Goal: Transaction & Acquisition: Purchase product/service

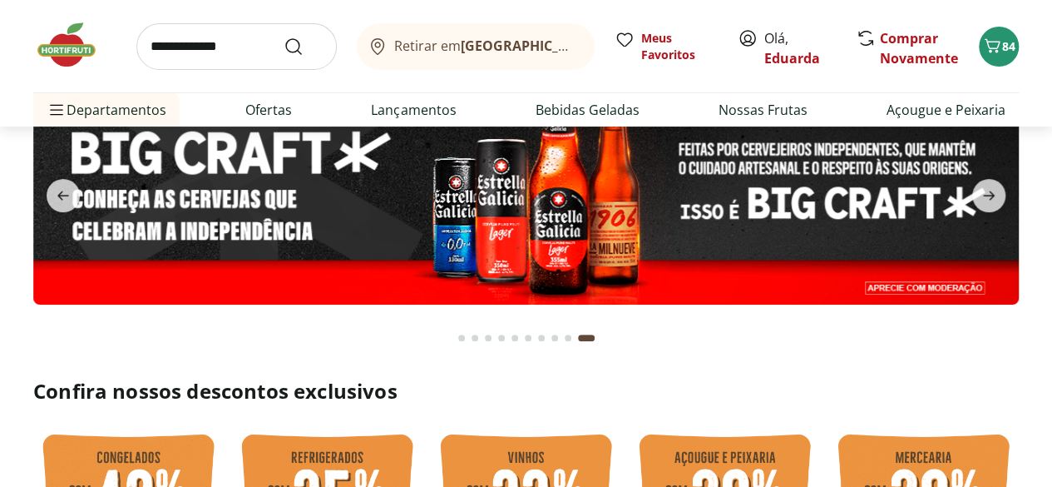
type input "**********"
click at [284, 37] on button "Submit Search" at bounding box center [304, 47] width 40 height 20
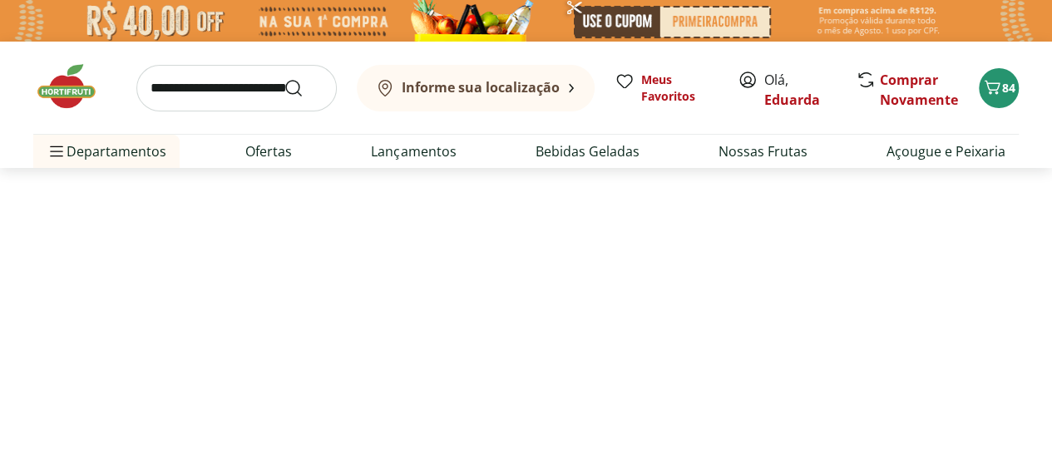
select select "**********"
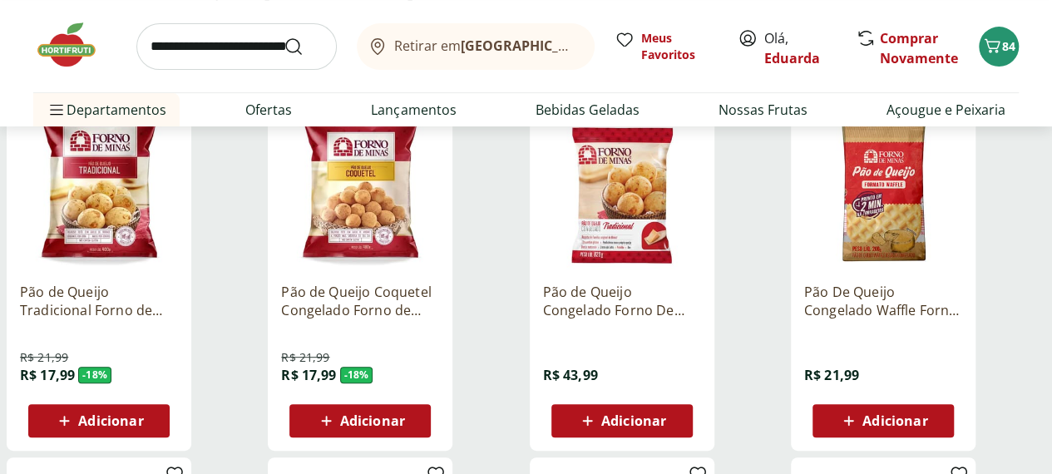
scroll to position [235, 0]
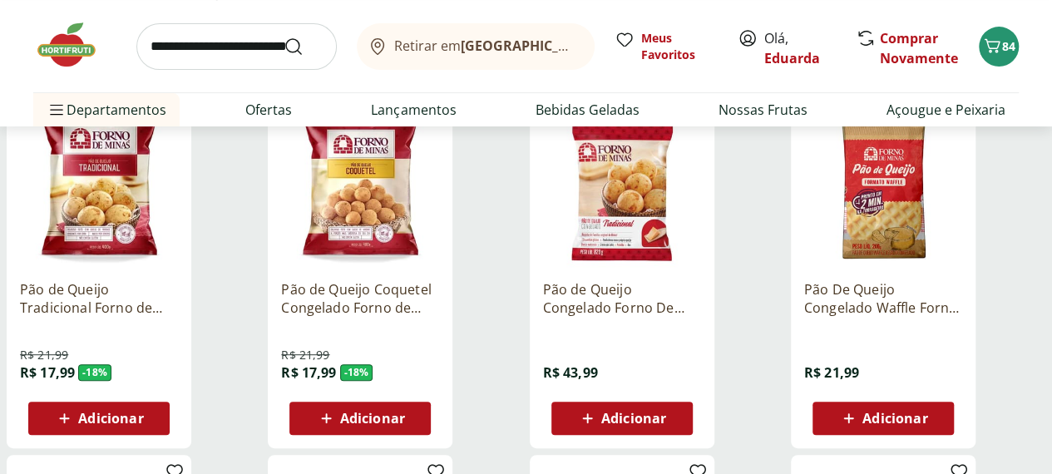
click at [156, 433] on div "Adicionar" at bounding box center [99, 418] width 115 height 30
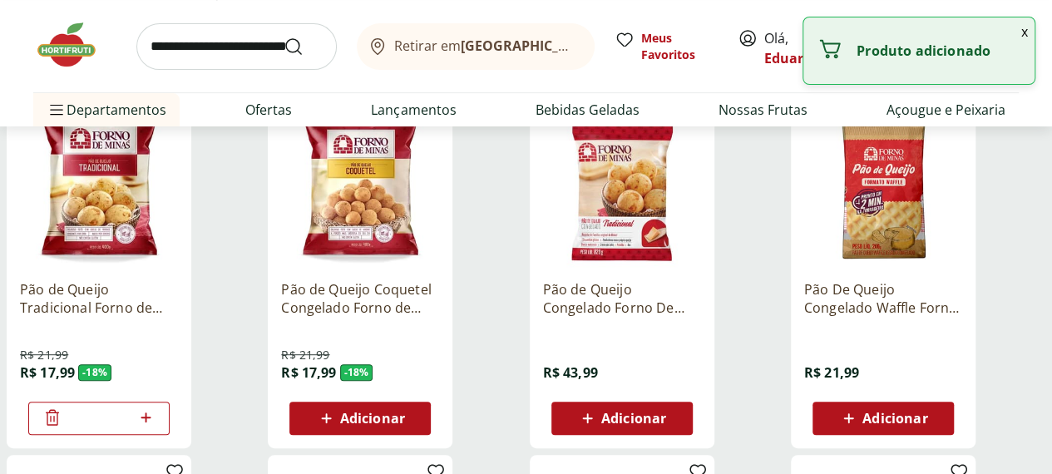
click at [151, 423] on icon at bounding box center [146, 418] width 10 height 10
type input "*"
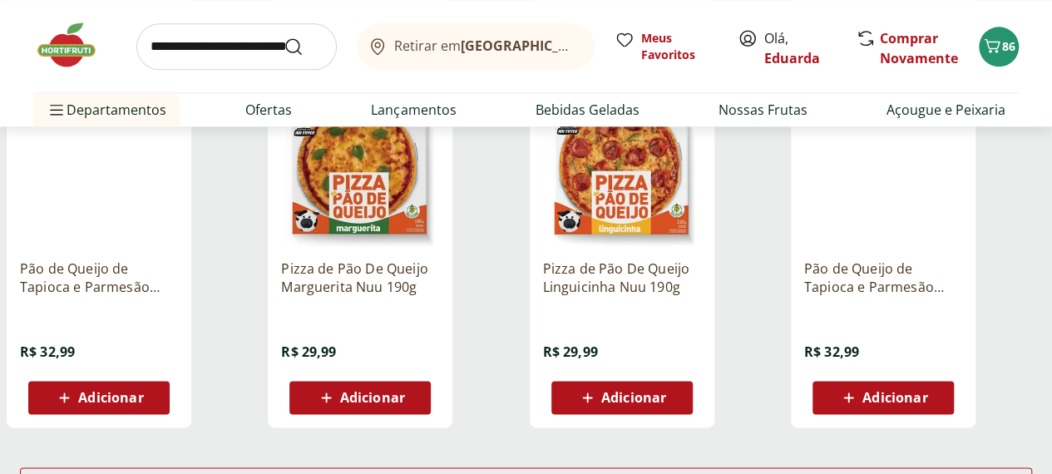
scroll to position [978, 0]
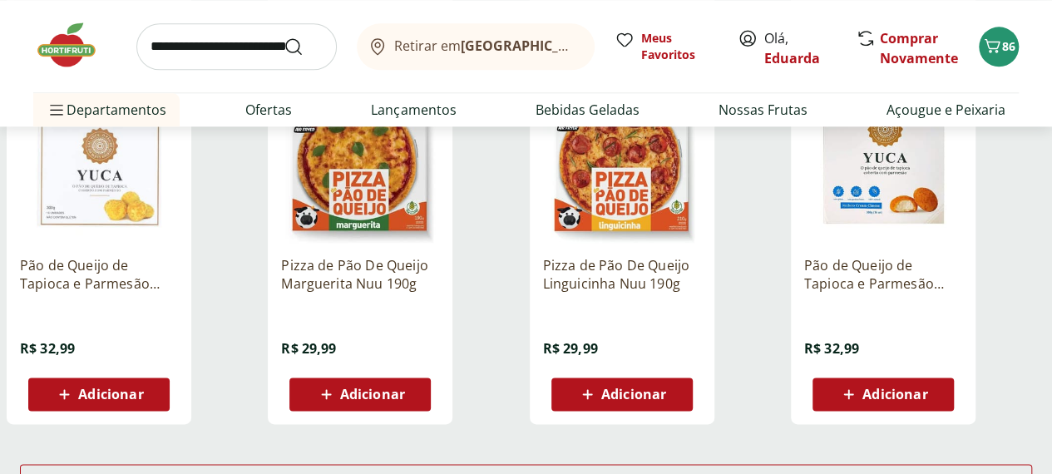
click at [178, 193] on img at bounding box center [99, 164] width 158 height 158
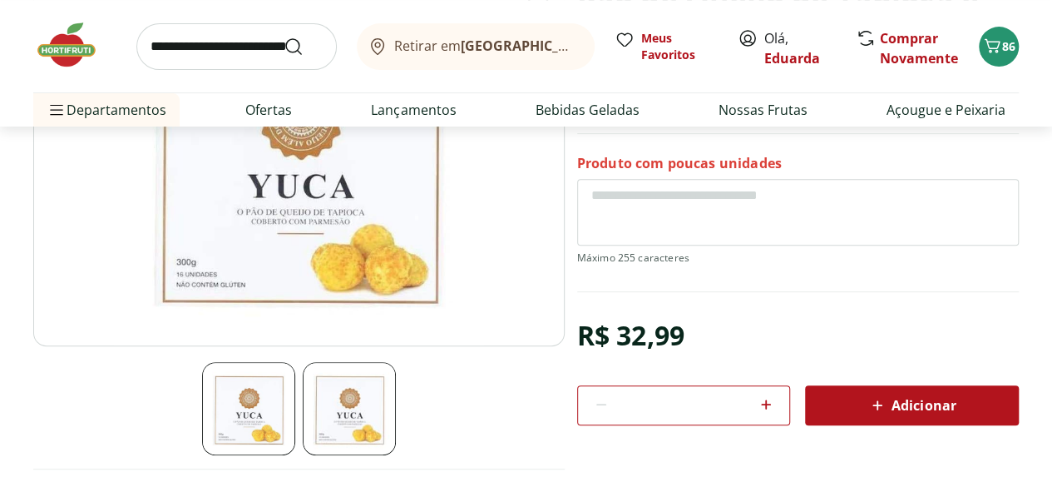
scroll to position [271, 0]
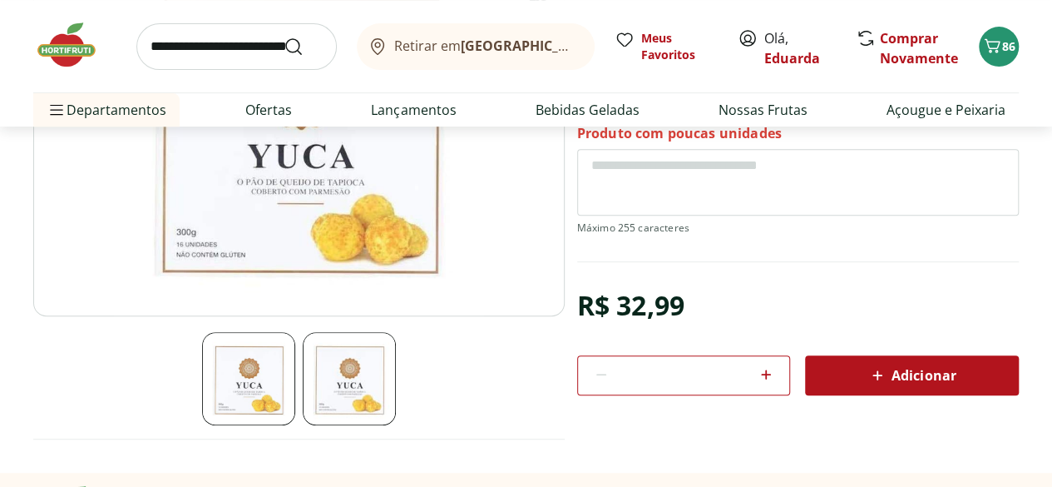
click at [359, 363] on img at bounding box center [349, 378] width 93 height 93
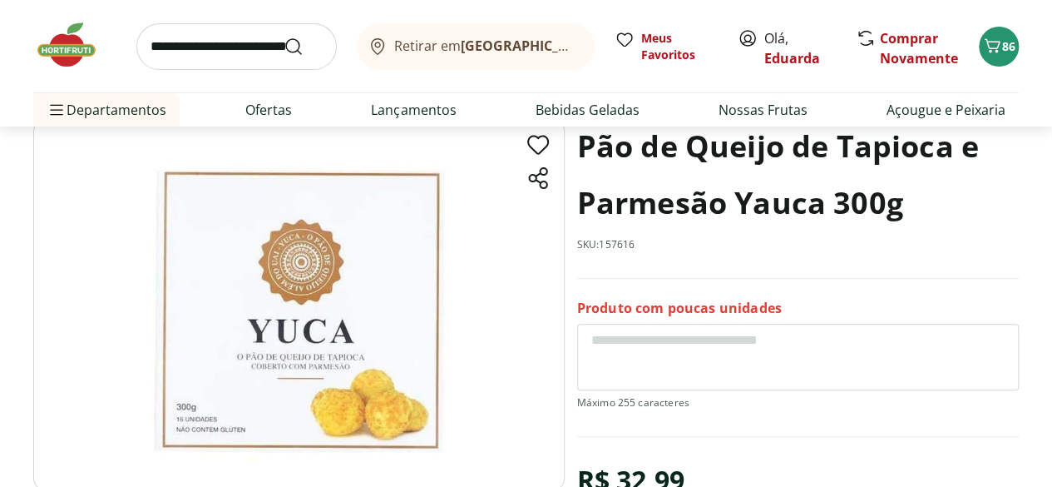
scroll to position [92, 0]
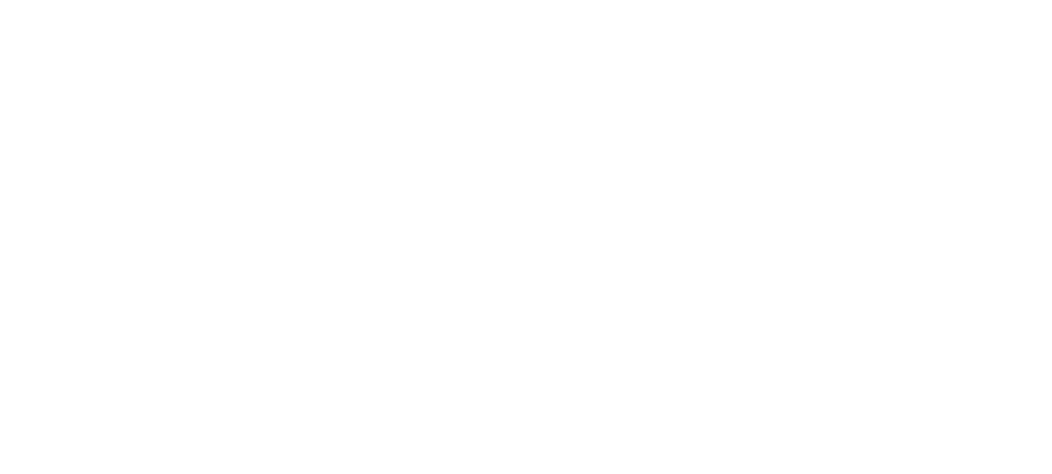
scroll to position [978, 0]
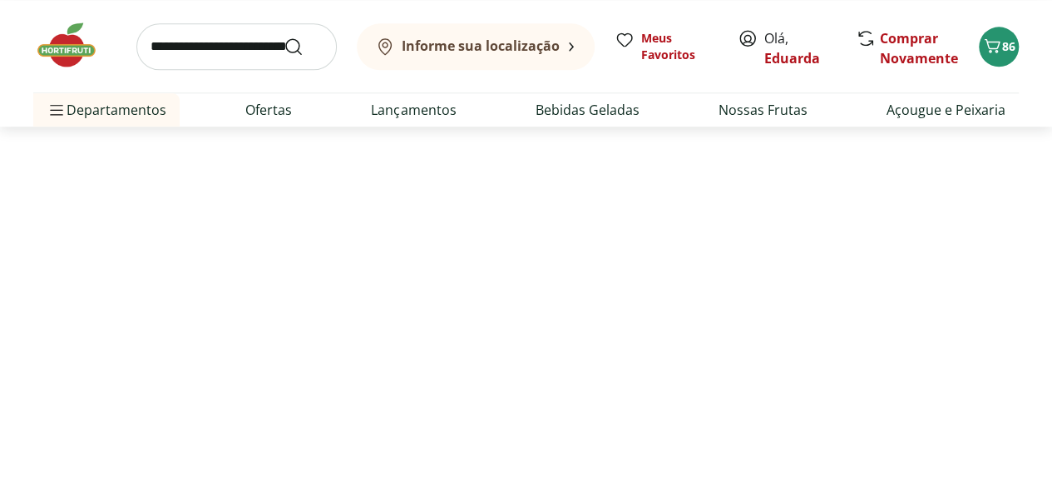
select select "**********"
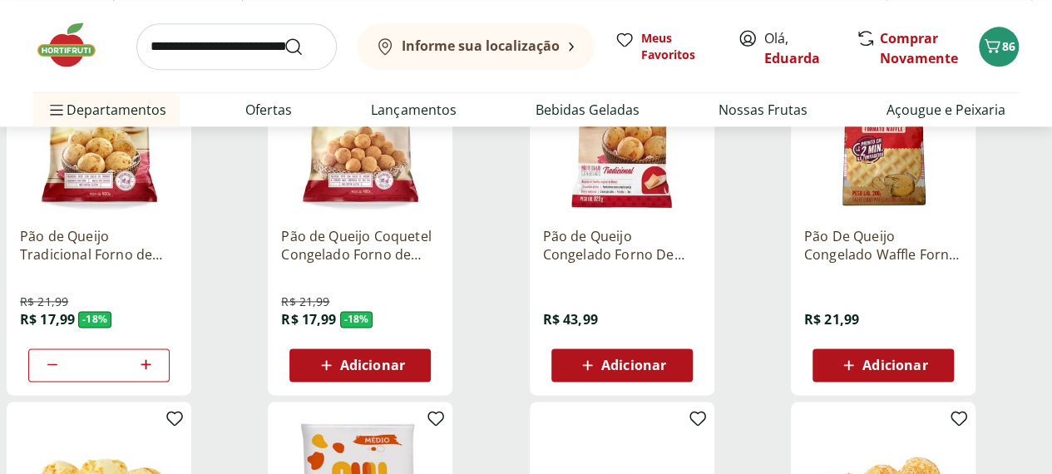
scroll to position [923, 0]
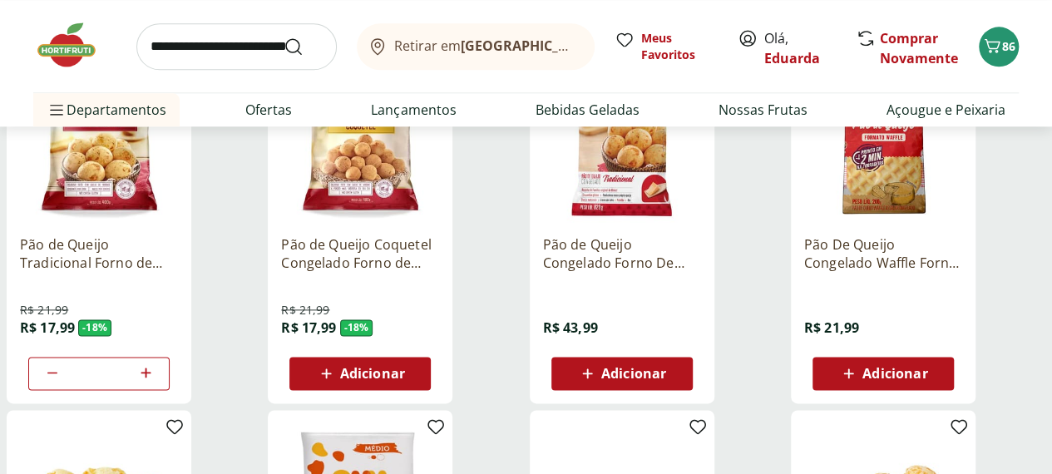
click at [178, 192] on img at bounding box center [99, 143] width 158 height 158
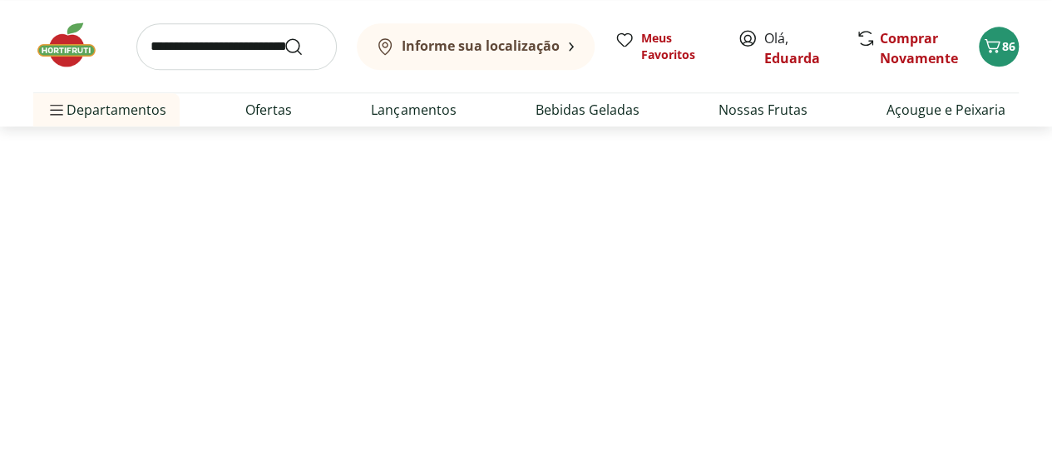
select select "**********"
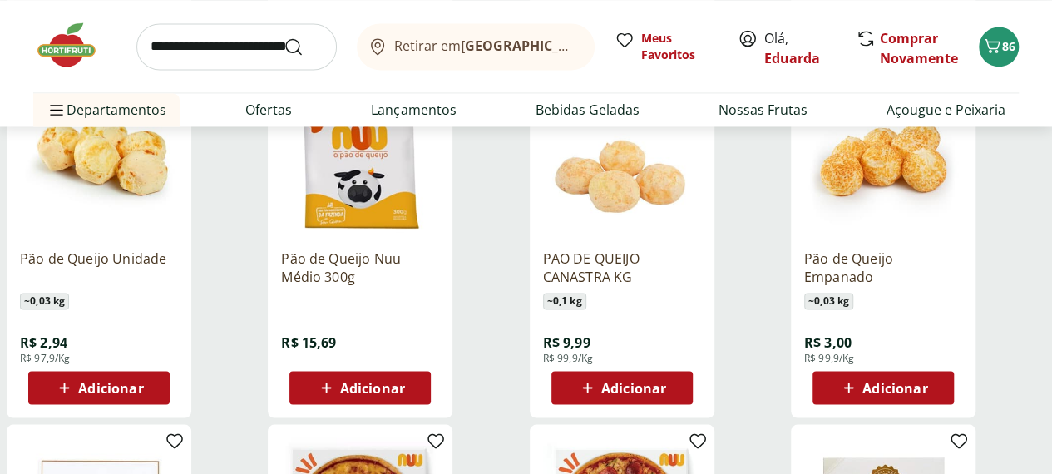
scroll to position [1329, 0]
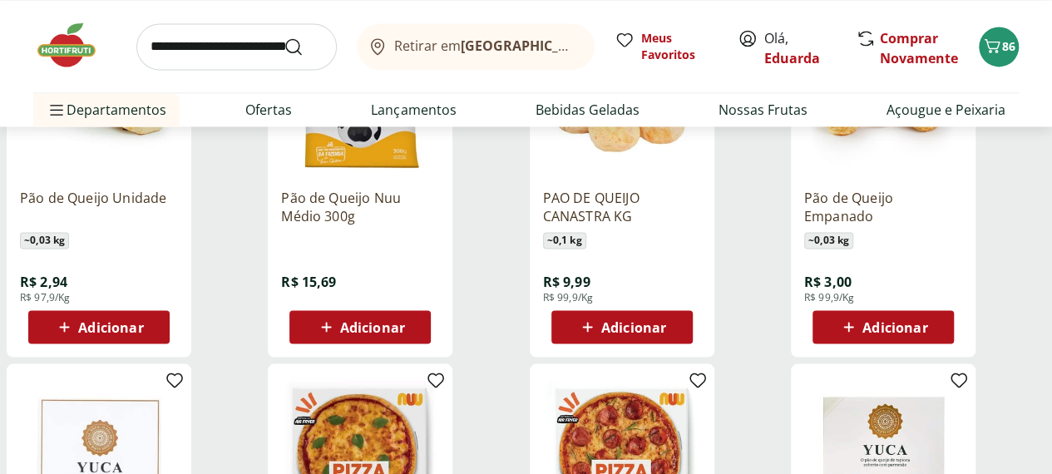
click at [431, 339] on button "Adicionar" at bounding box center [359, 326] width 141 height 33
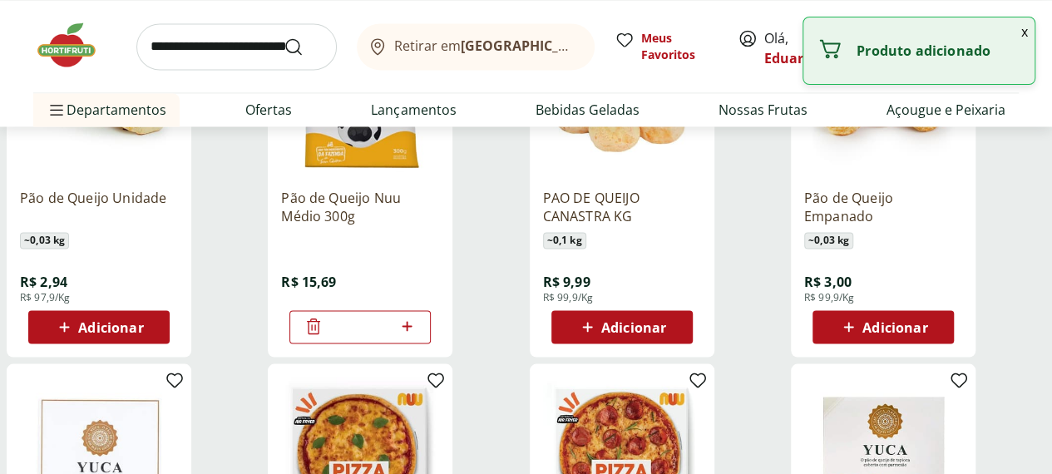
click at [412, 331] on icon at bounding box center [407, 326] width 10 height 10
type input "*"
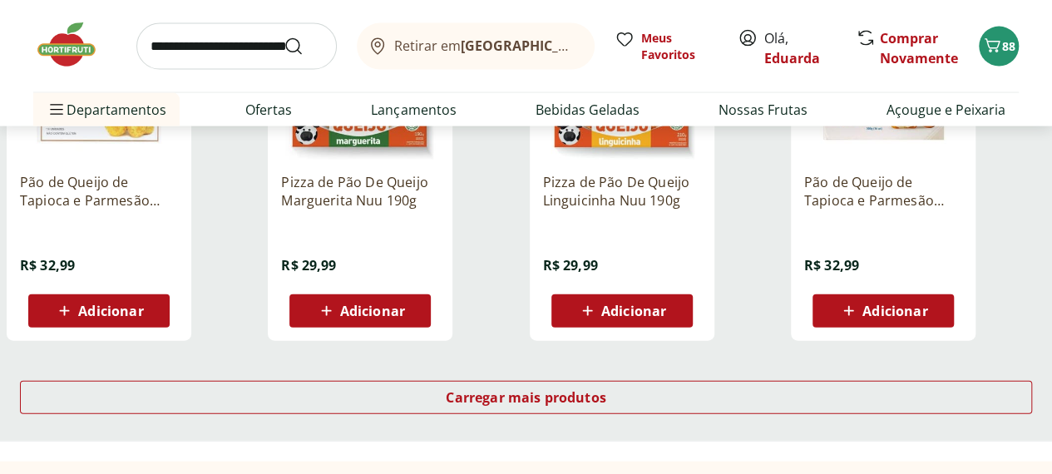
scroll to position [1703, 0]
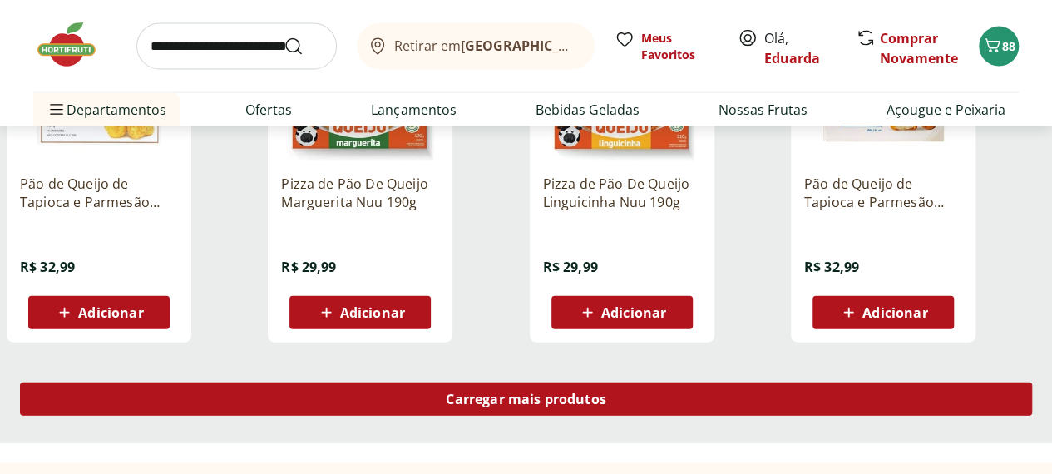
click at [606, 401] on span "Carregar mais produtos" at bounding box center [526, 399] width 161 height 13
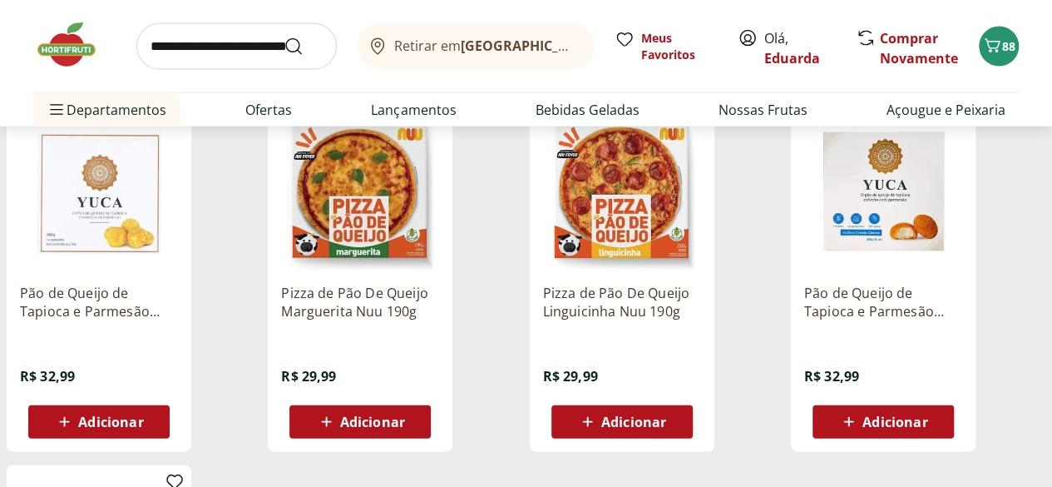
scroll to position [1637, 0]
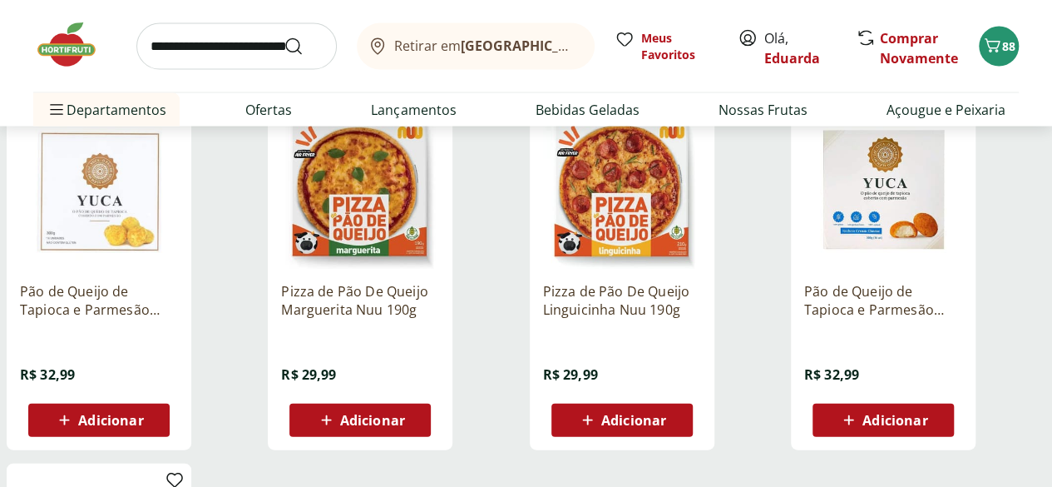
click at [439, 179] on img at bounding box center [360, 190] width 158 height 158
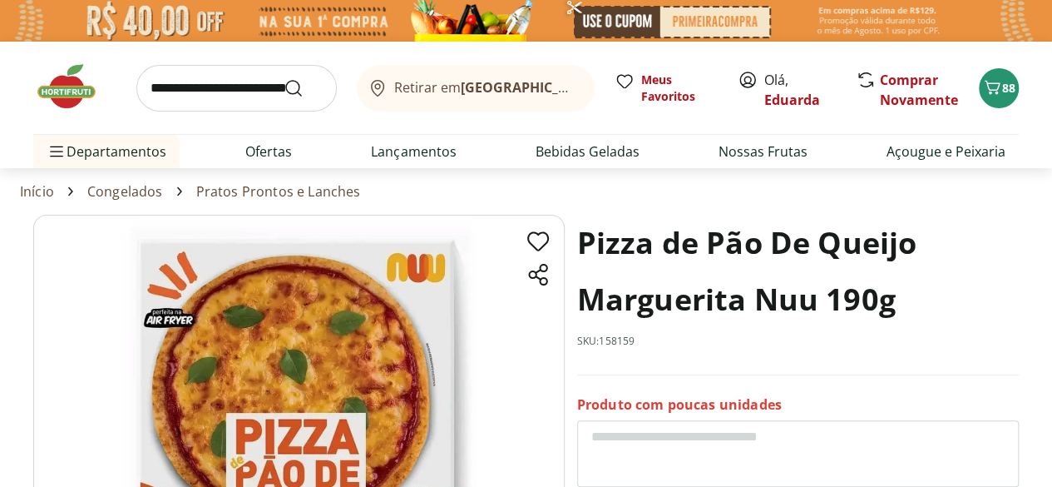
click at [196, 89] on input "search" at bounding box center [236, 88] width 200 height 47
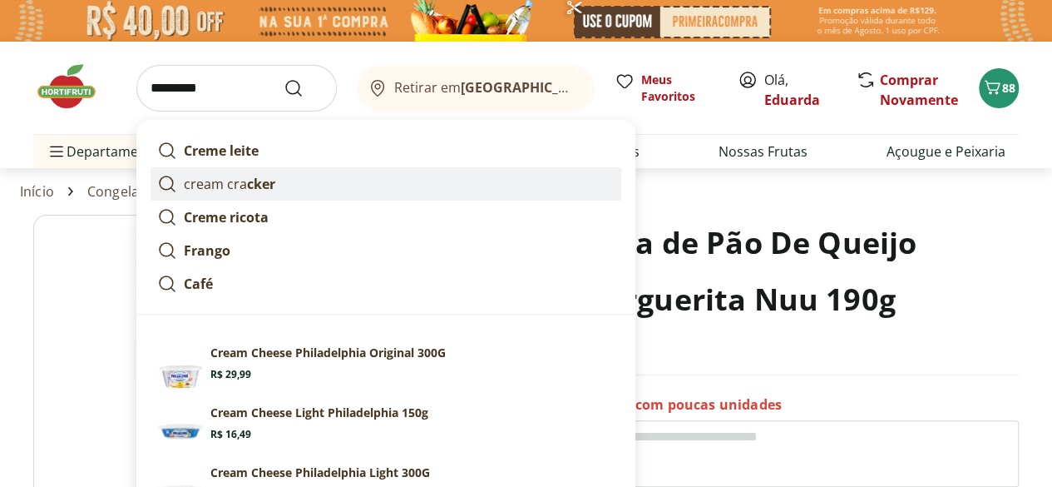
click at [220, 184] on p "cream cra cker" at bounding box center [229, 184] width 91 height 20
type input "**********"
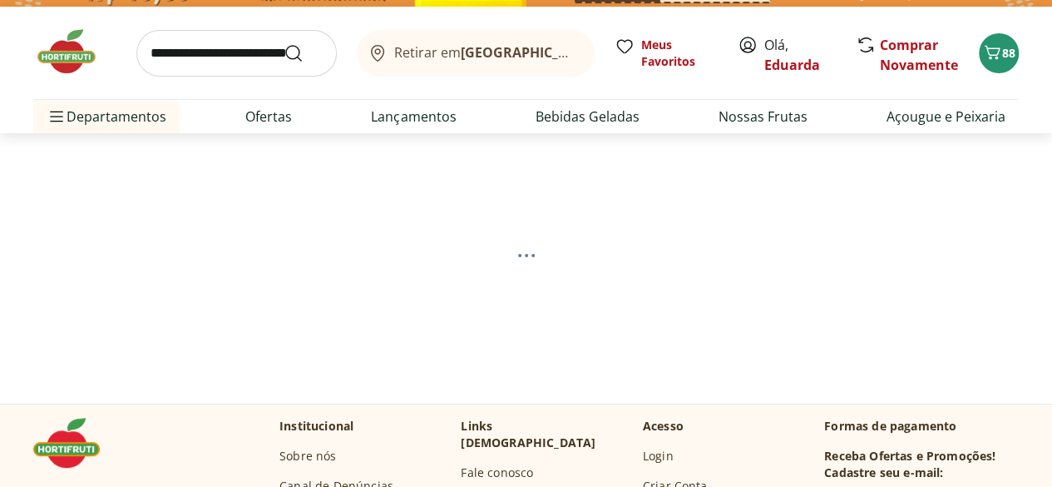
select select "**********"
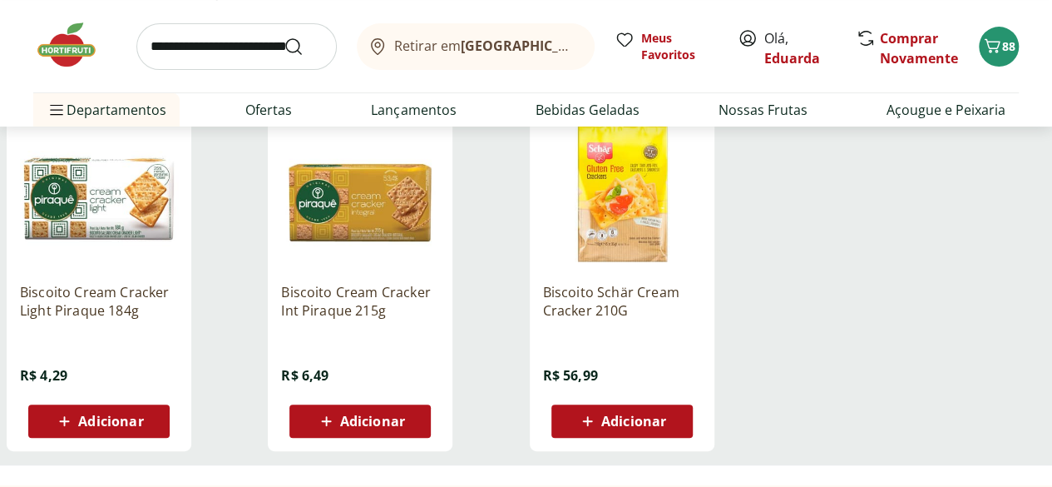
scroll to position [236, 0]
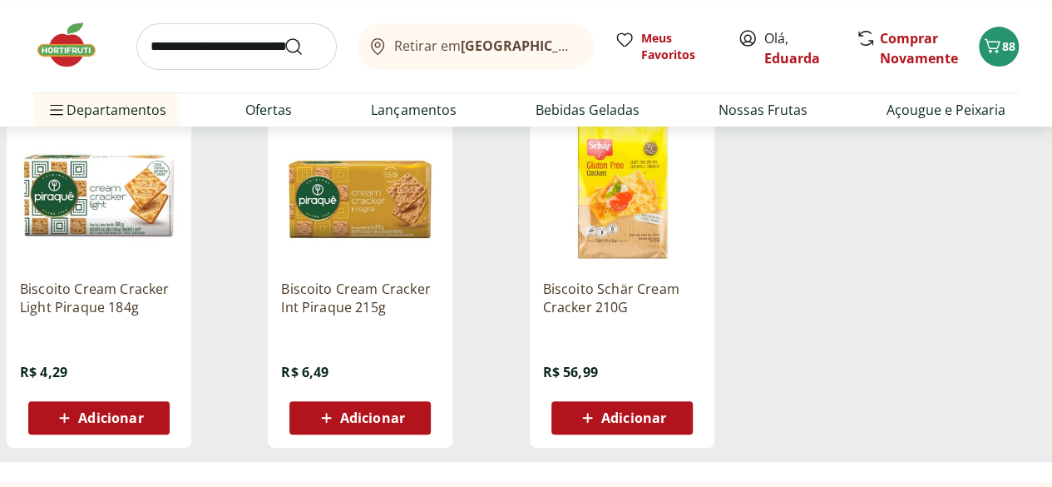
click at [143, 421] on span "Adicionar" at bounding box center [110, 417] width 65 height 13
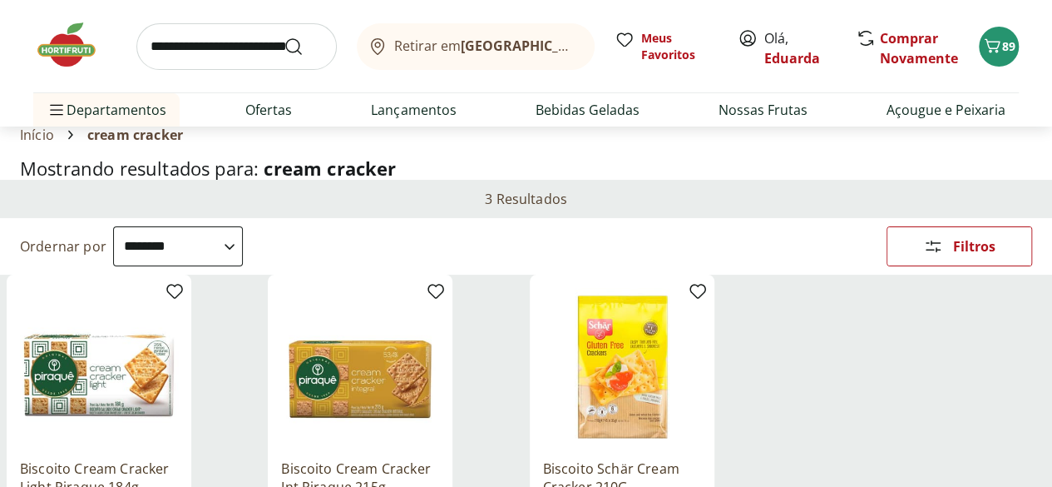
scroll to position [56, 0]
click at [238, 49] on input "search" at bounding box center [236, 46] width 200 height 47
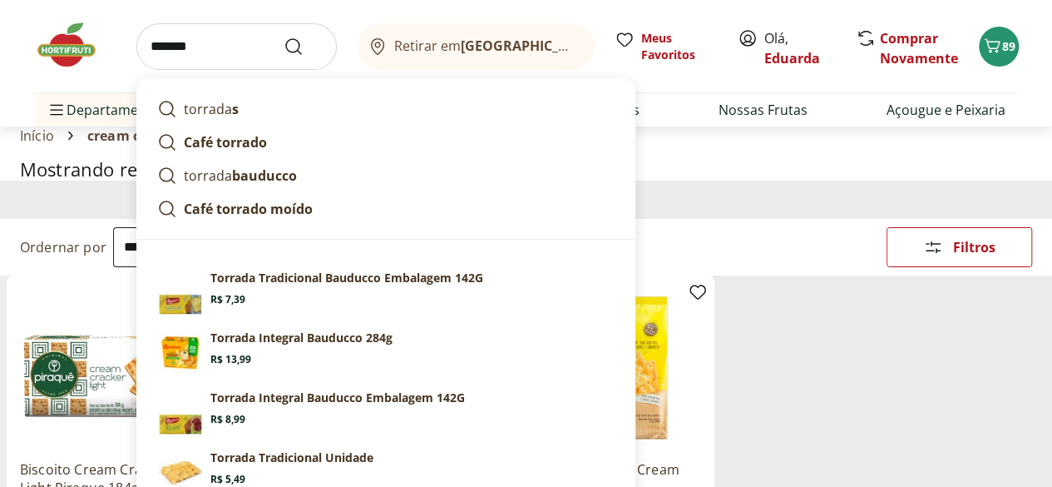
type input "*******"
click at [284, 37] on button "Submit Search" at bounding box center [304, 47] width 40 height 20
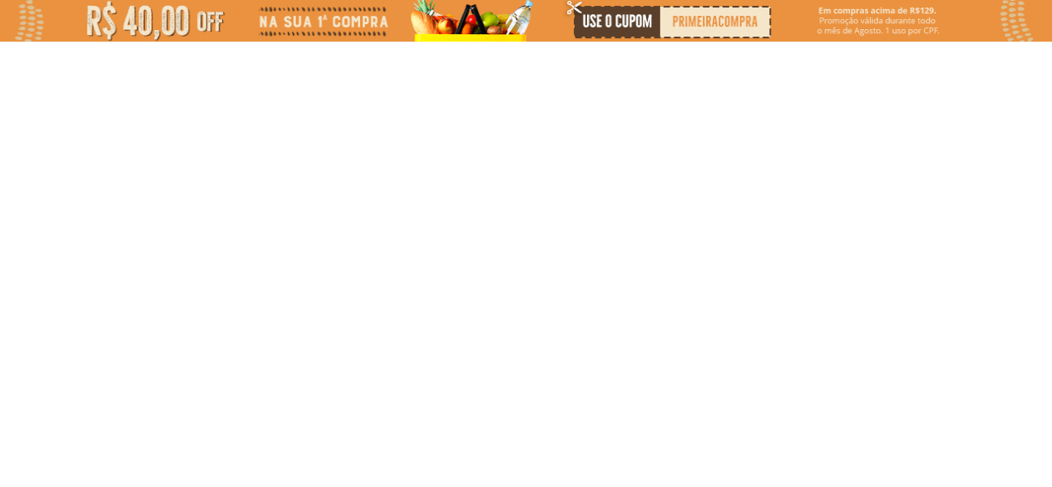
select select "**********"
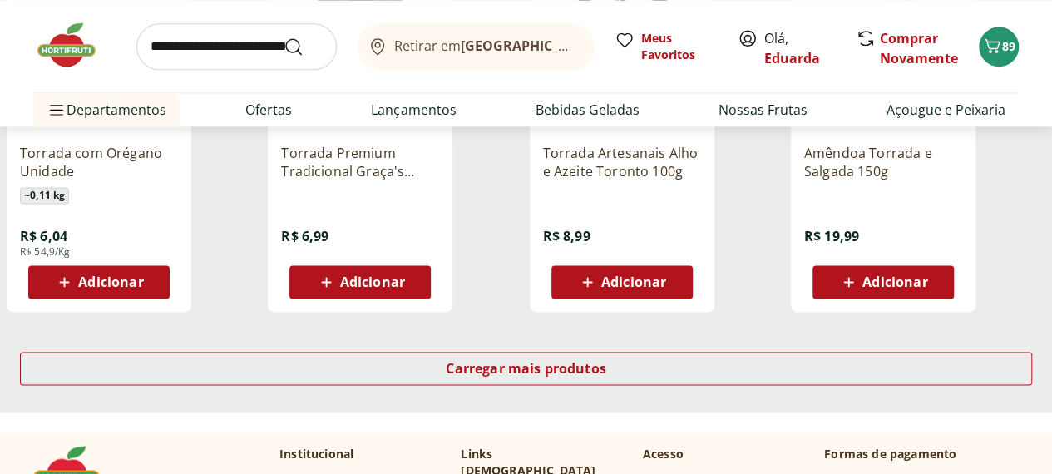
scroll to position [1091, 0]
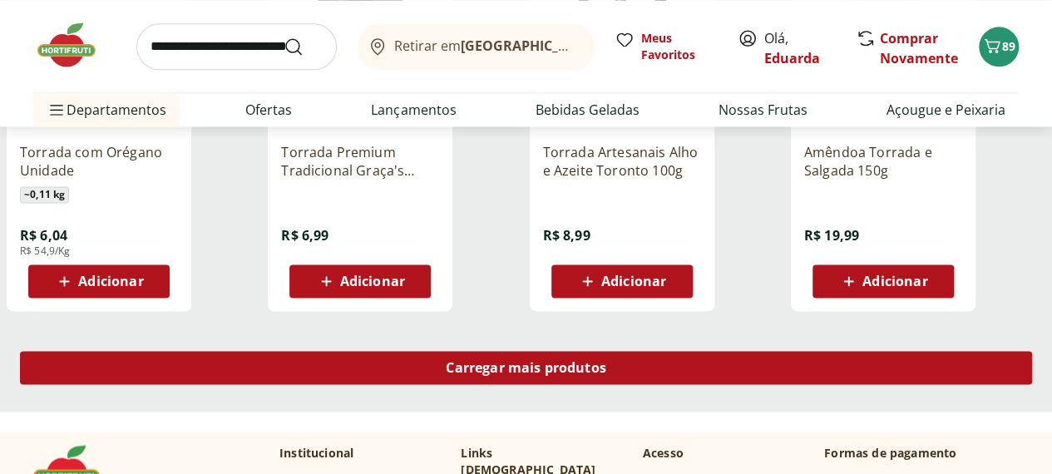
click at [606, 373] on span "Carregar mais produtos" at bounding box center [526, 367] width 161 height 13
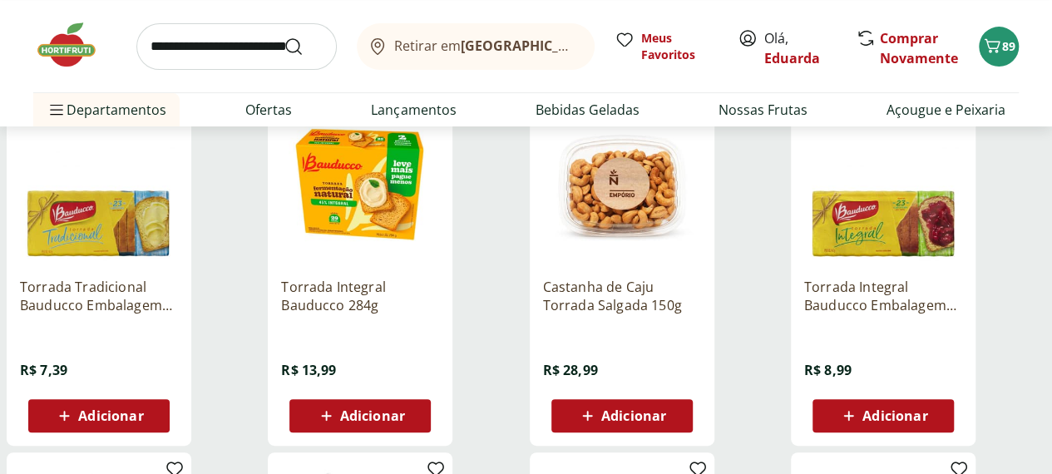
scroll to position [238, 0]
click at [170, 424] on button "Adicionar" at bounding box center [98, 415] width 141 height 33
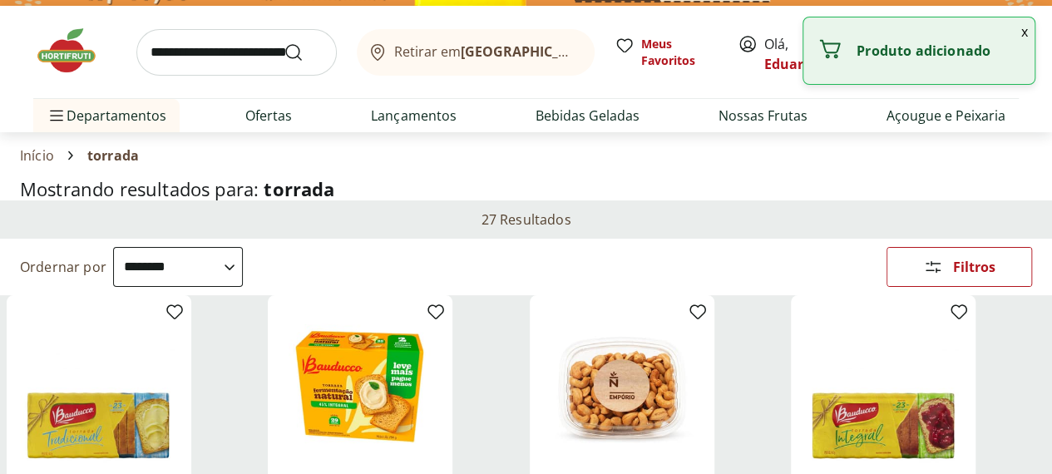
scroll to position [0, 0]
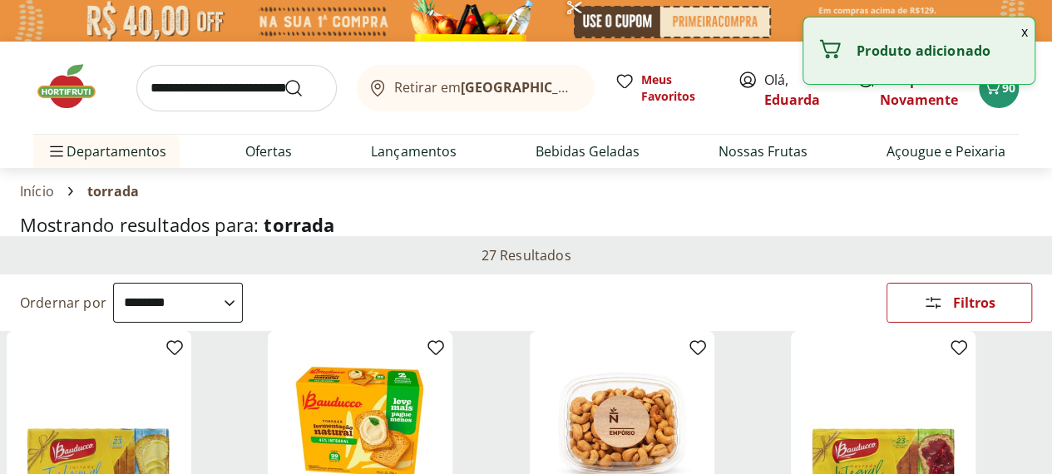
click at [240, 82] on input "search" at bounding box center [236, 88] width 200 height 47
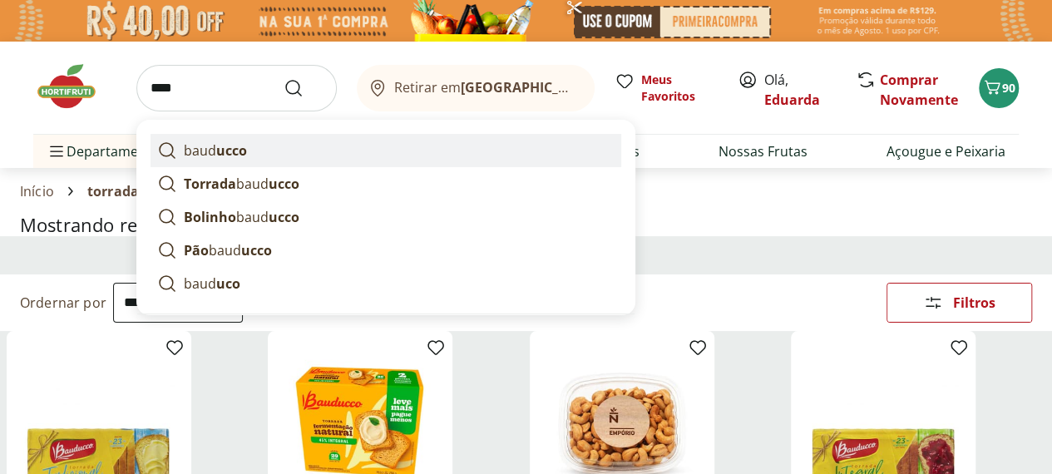
click at [251, 159] on link "baud ucco" at bounding box center [386, 150] width 471 height 33
type input "********"
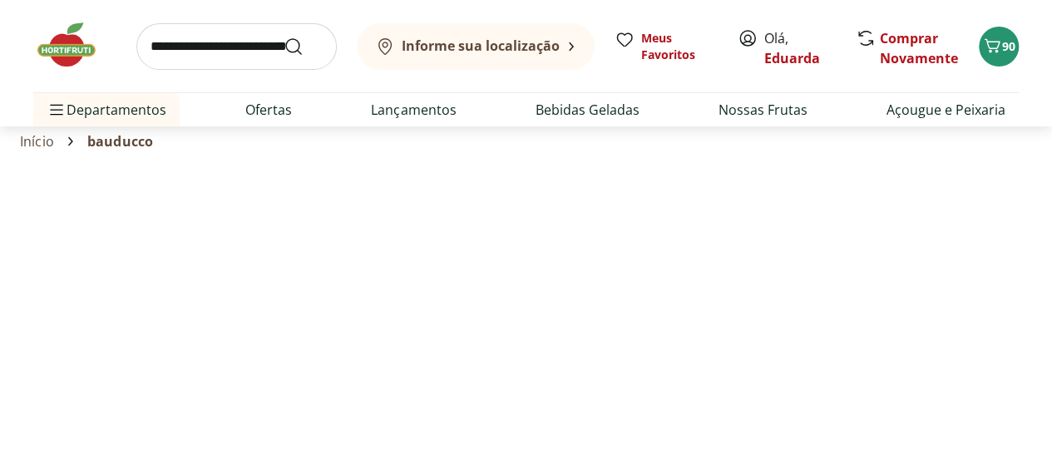
select select "**********"
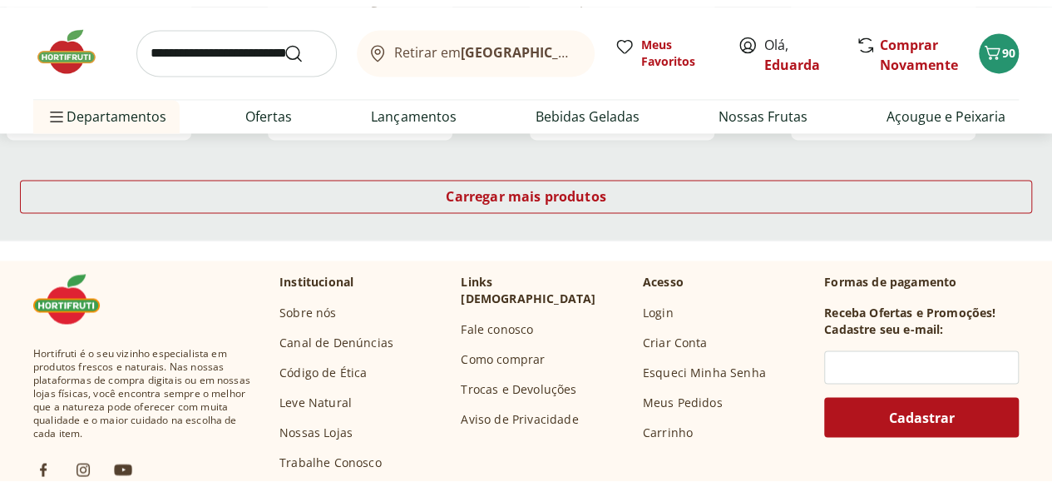
scroll to position [1243, 0]
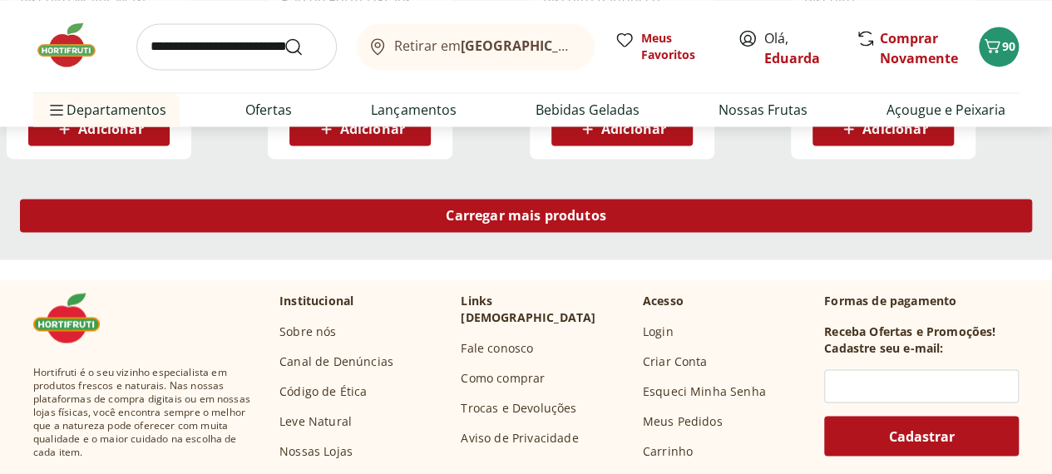
click at [606, 219] on span "Carregar mais produtos" at bounding box center [526, 215] width 161 height 13
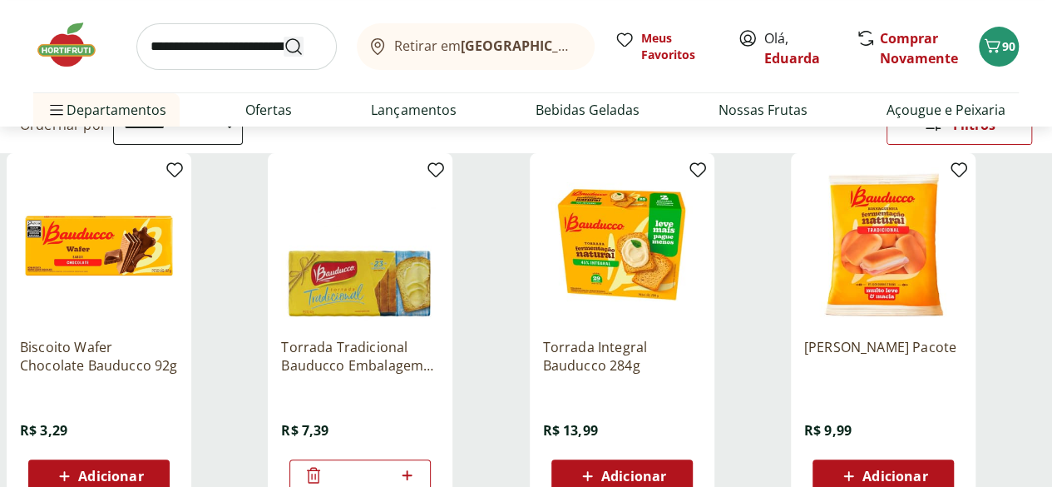
scroll to position [210, 0]
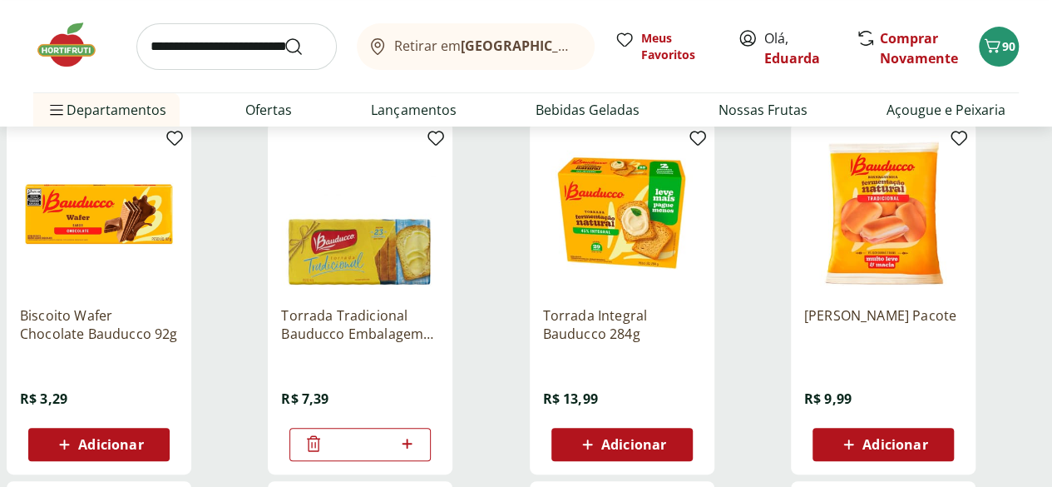
click at [954, 450] on button "Adicionar" at bounding box center [883, 444] width 141 height 33
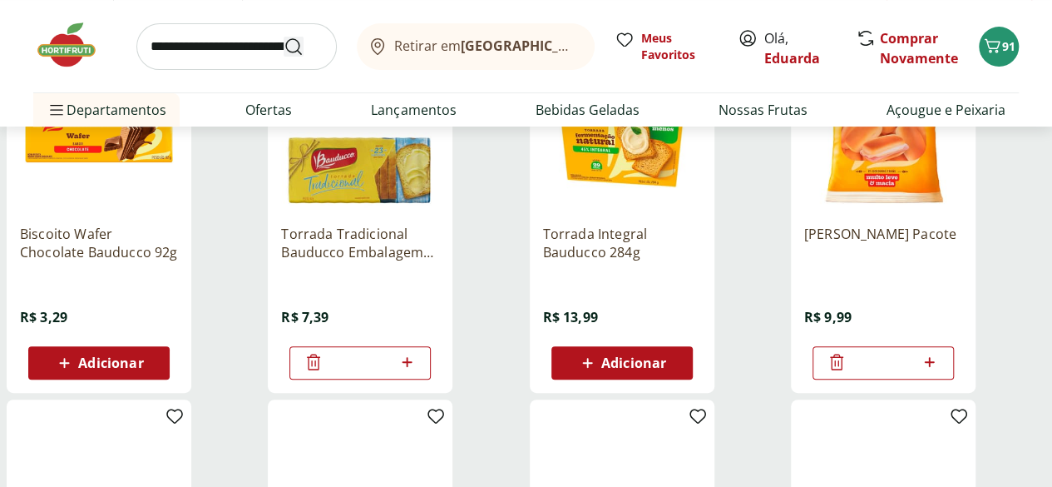
scroll to position [178, 0]
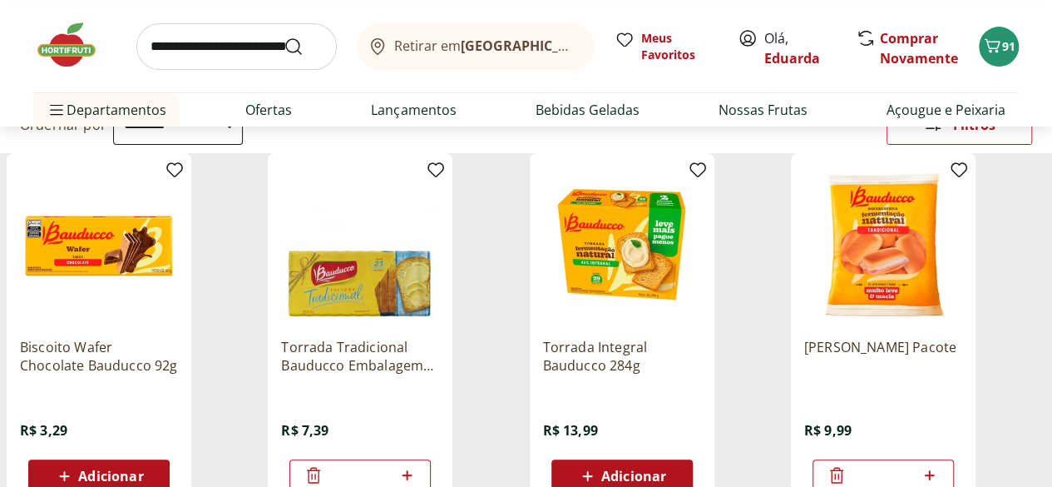
click at [213, 54] on input "search" at bounding box center [236, 46] width 200 height 47
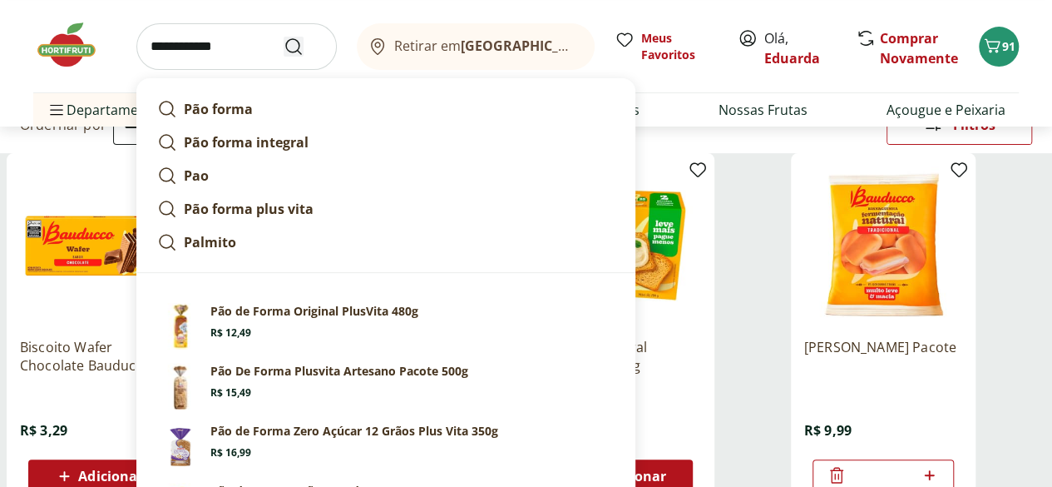
type input "**********"
click at [284, 37] on button "Submit Search" at bounding box center [304, 47] width 40 height 20
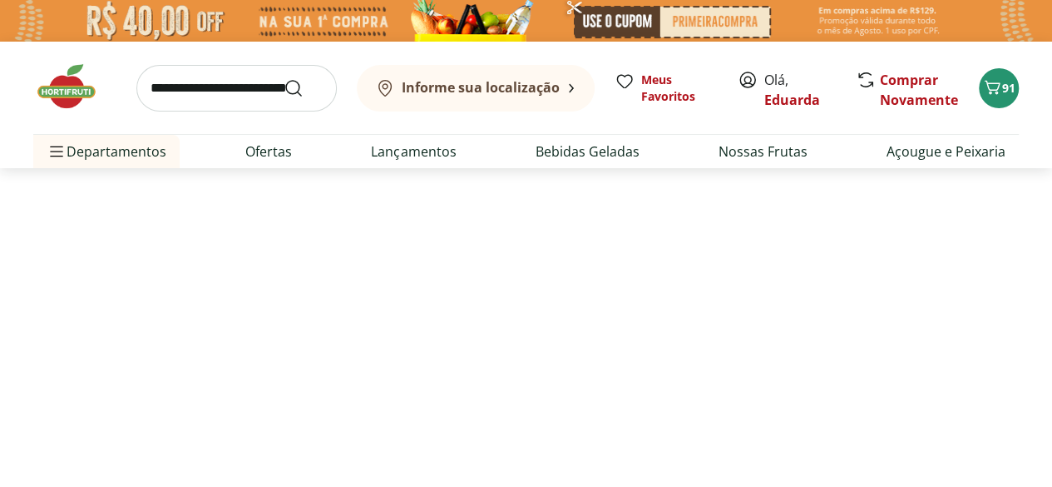
select select "**********"
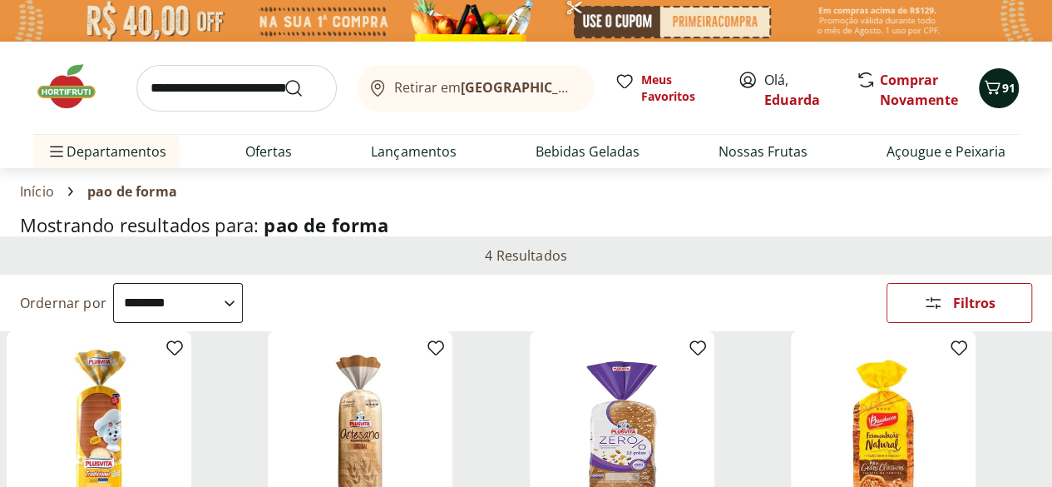
click at [991, 88] on icon "Carrinho" at bounding box center [992, 87] width 20 height 20
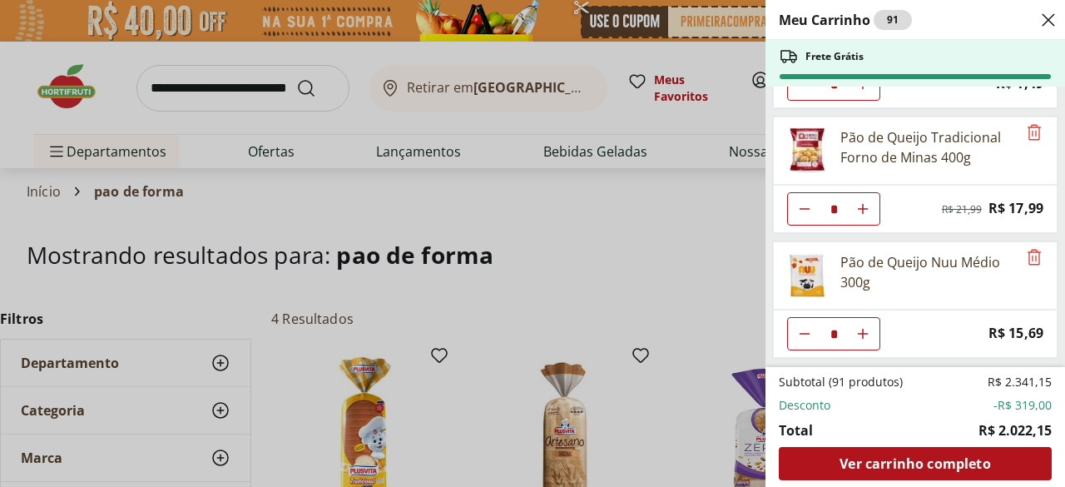
scroll to position [1979, 0]
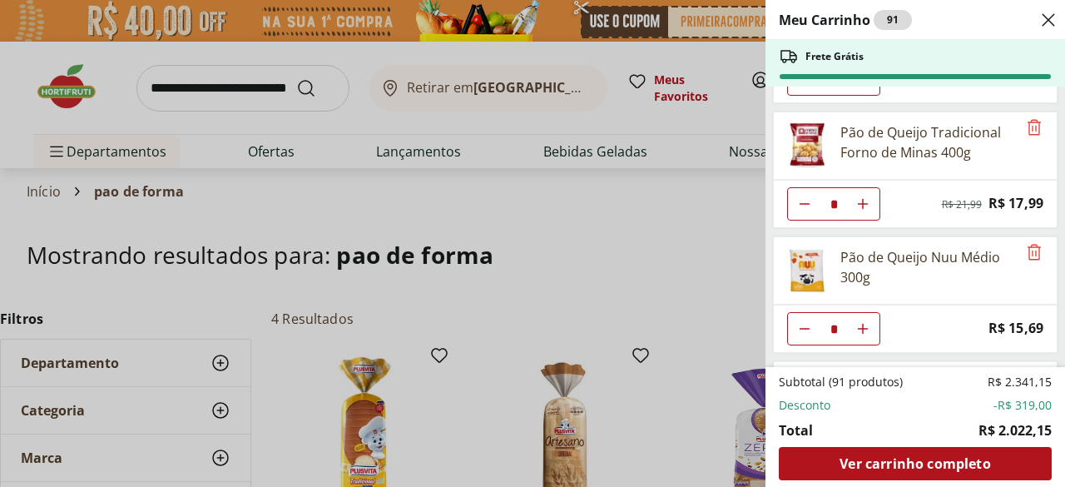
click at [801, 197] on icon "Diminuir Quantidade" at bounding box center [804, 203] width 13 height 13
click at [867, 197] on icon "Aumentar Quantidade" at bounding box center [862, 203] width 13 height 13
type input "*"
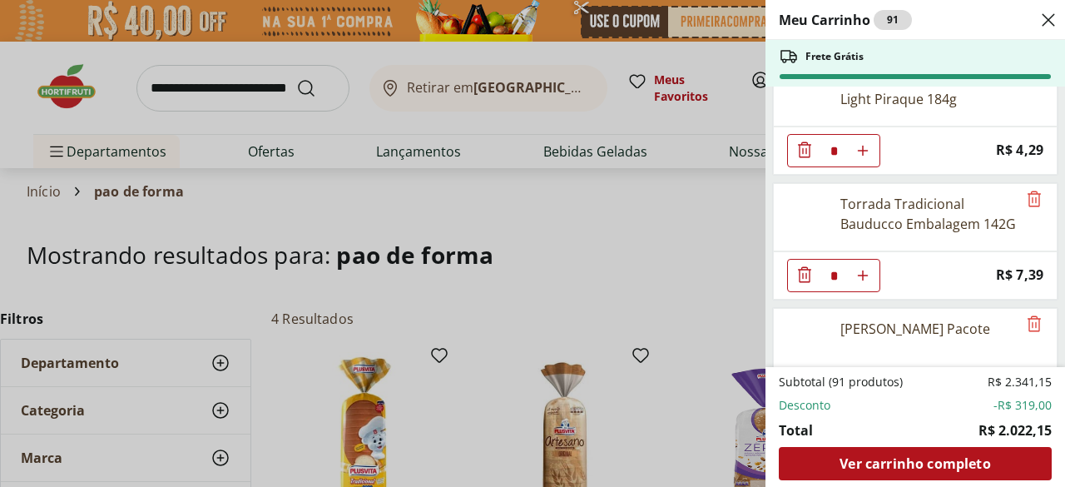
scroll to position [2311, 0]
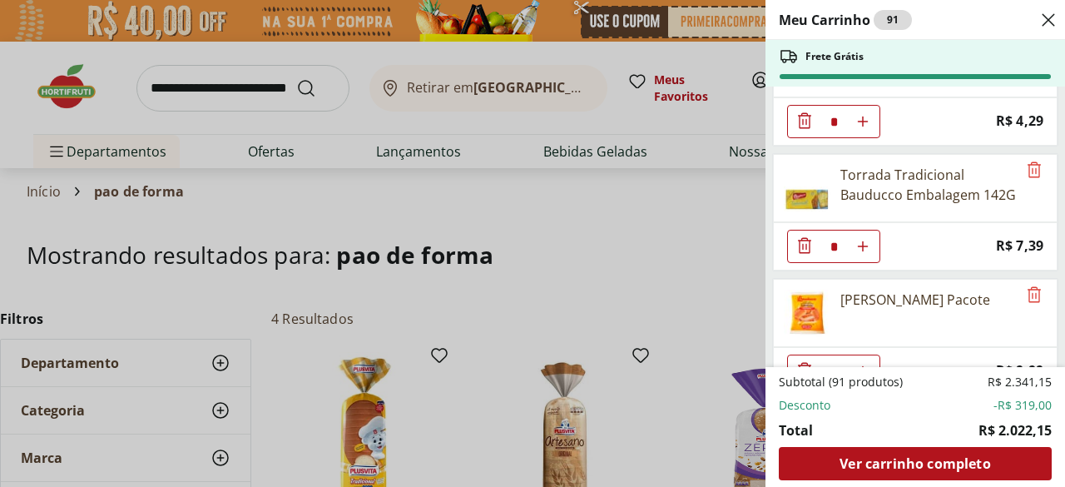
click at [657, 274] on div "Meu Carrinho 91 Frete Grátis Rosbife de Filé Mignon Pedaço Bandeja * Original p…" at bounding box center [532, 243] width 1065 height 487
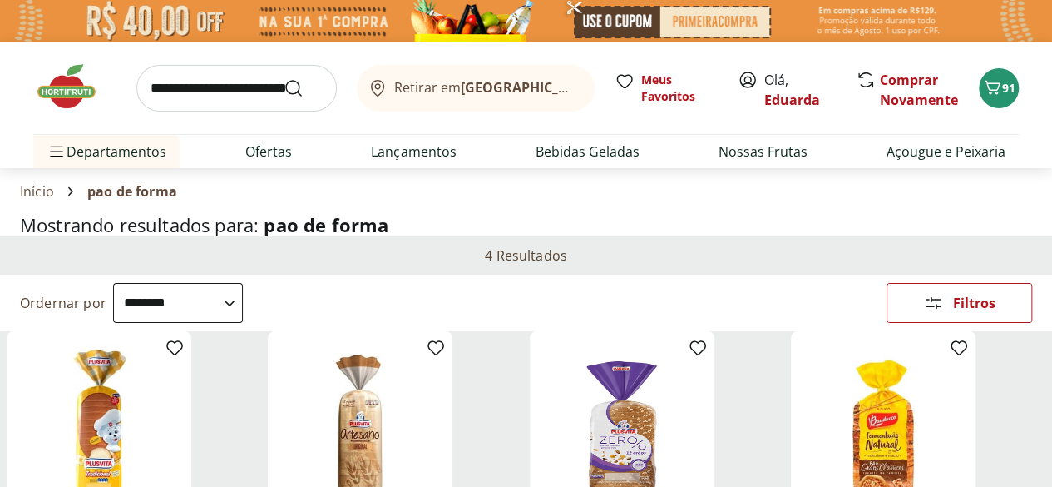
click at [1006, 87] on span "91" at bounding box center [1008, 88] width 13 height 16
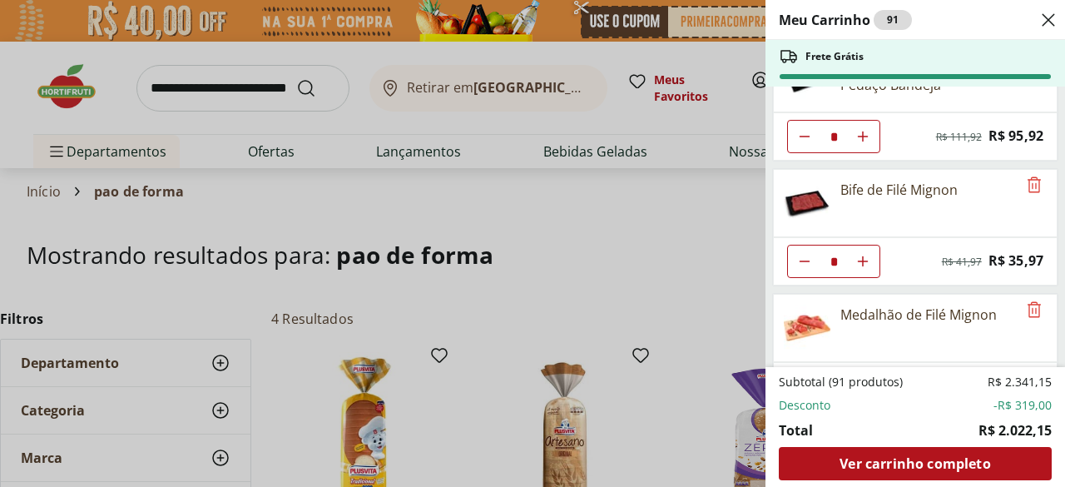
scroll to position [52, 0]
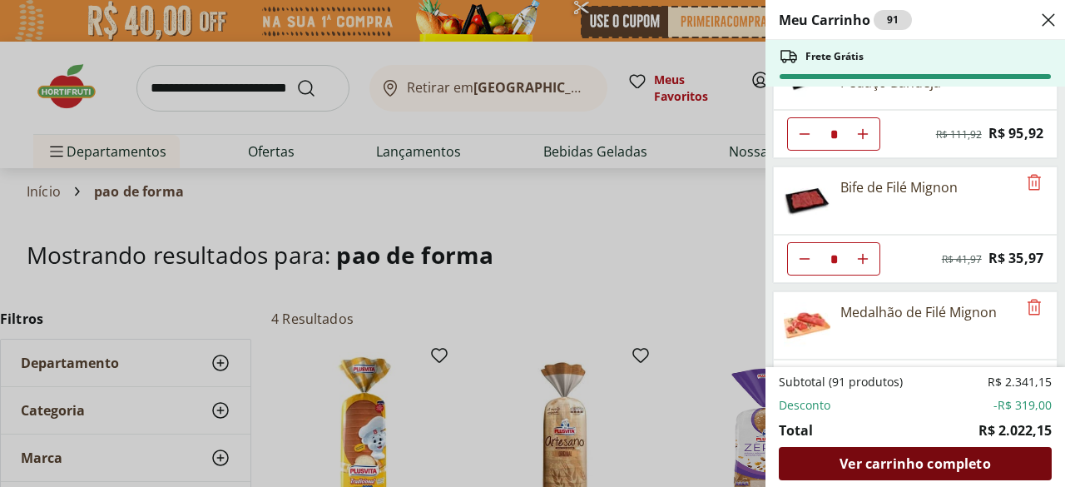
click at [915, 466] on span "Ver carrinho completo" at bounding box center [914, 463] width 151 height 13
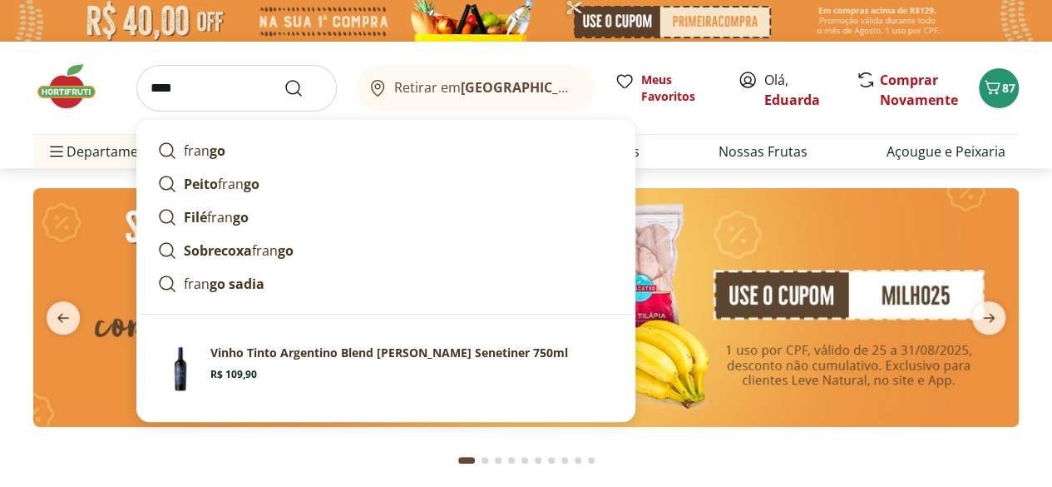
type input "****"
click at [915, 364] on img at bounding box center [526, 307] width 986 height 239
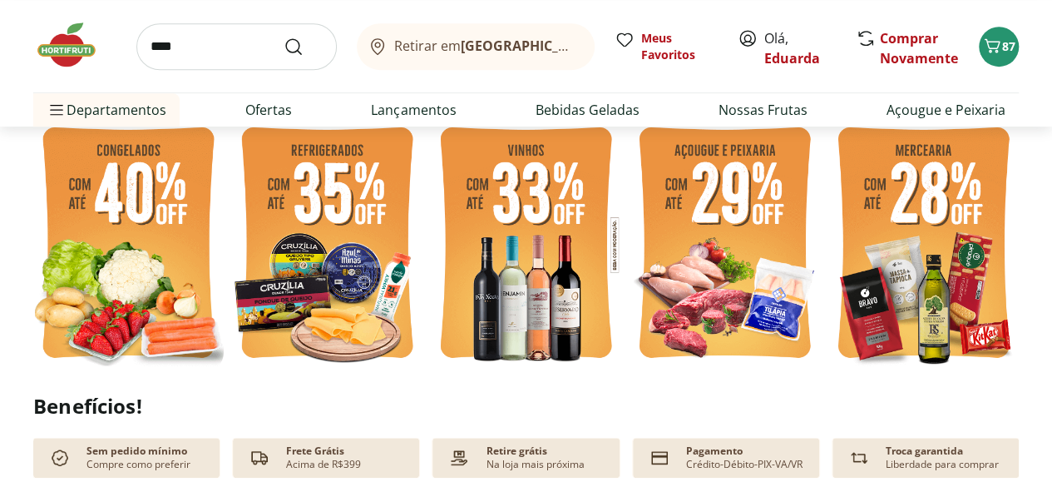
scroll to position [429, 0]
click at [319, 241] on img at bounding box center [327, 244] width 190 height 255
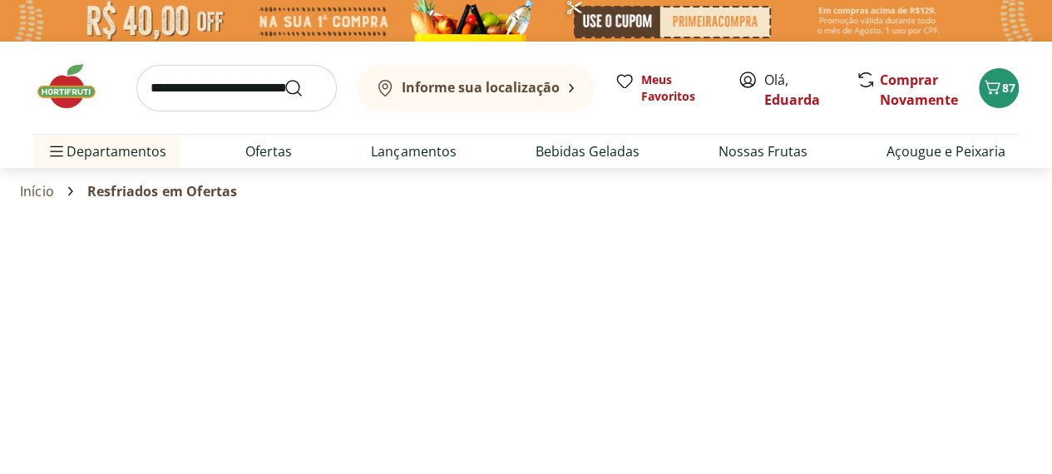
select select "**********"
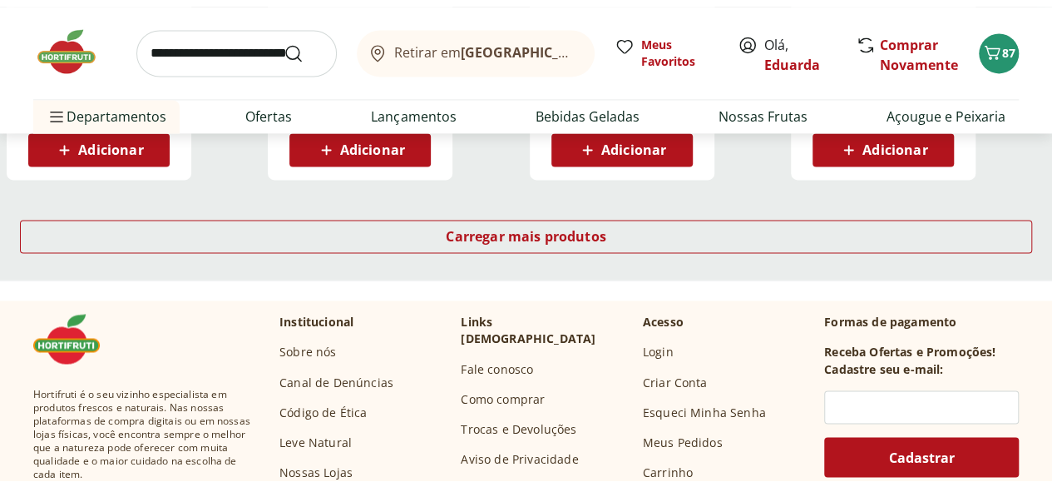
scroll to position [1196, 0]
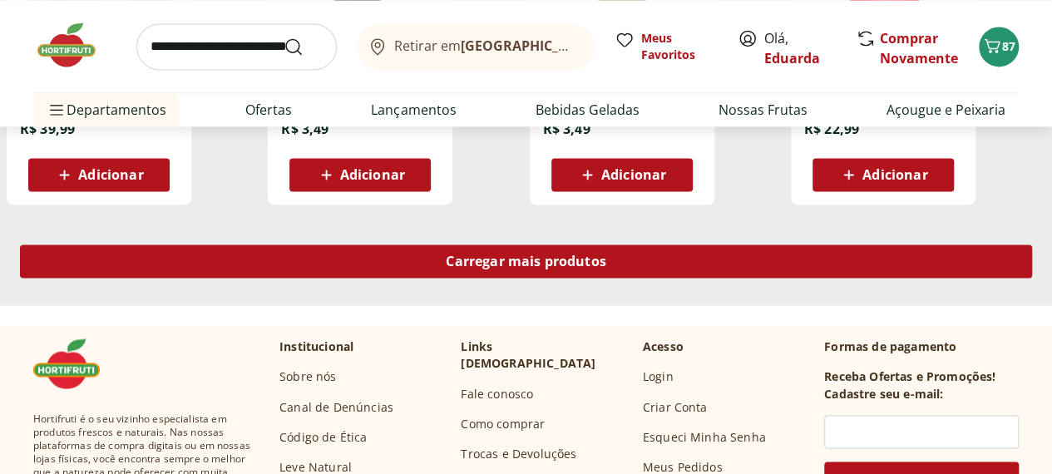
click at [606, 255] on span "Carregar mais produtos" at bounding box center [526, 261] width 161 height 13
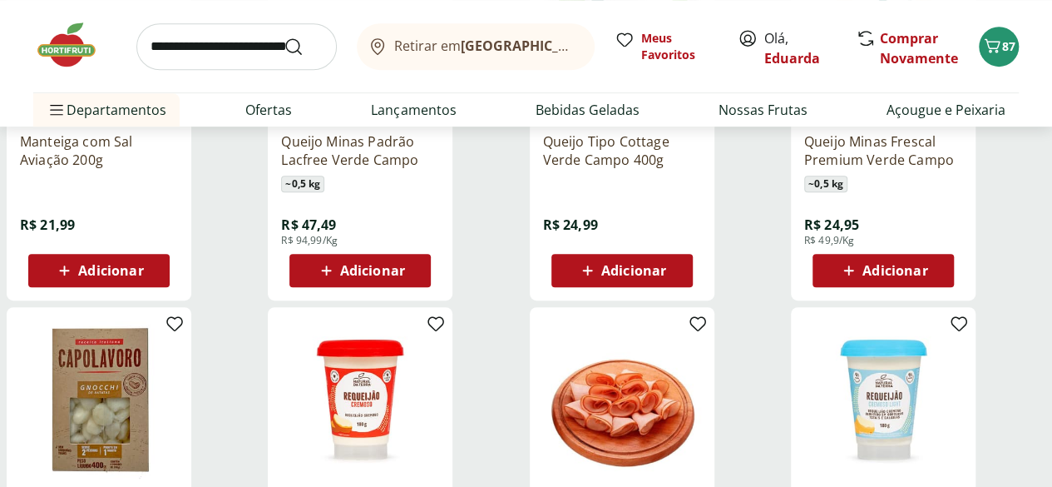
scroll to position [251, 0]
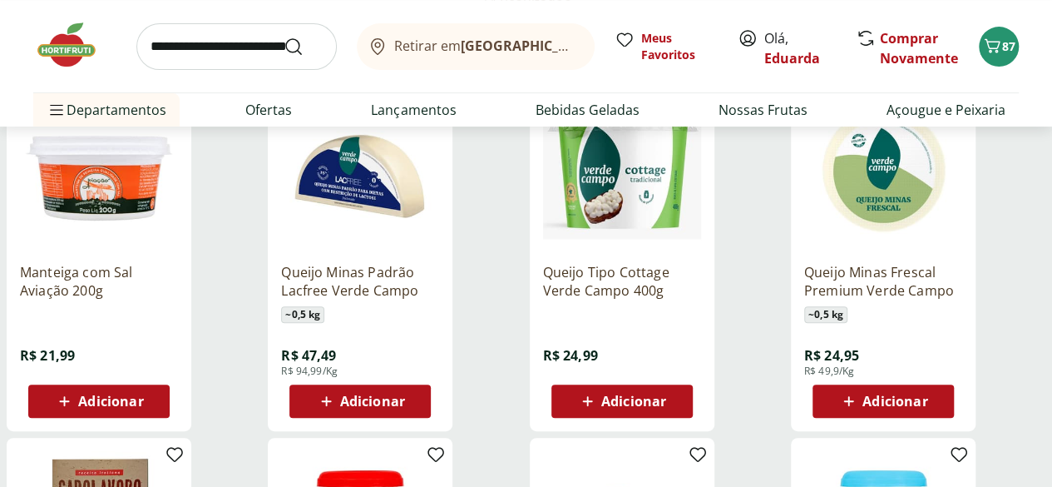
click at [225, 49] on input "search" at bounding box center [236, 46] width 200 height 47
type input "******"
click at [284, 37] on button "Submit Search" at bounding box center [304, 47] width 40 height 20
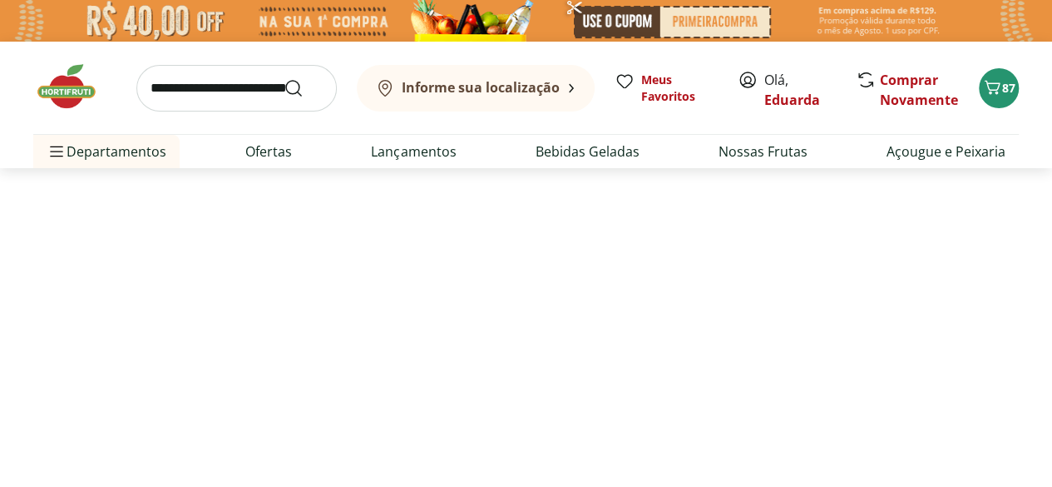
select select "**********"
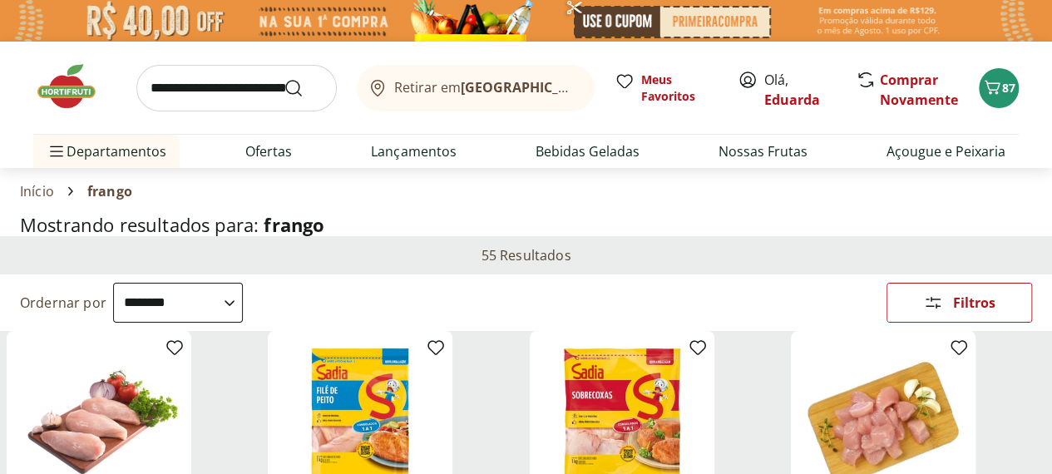
click at [75, 100] on img at bounding box center [74, 87] width 83 height 50
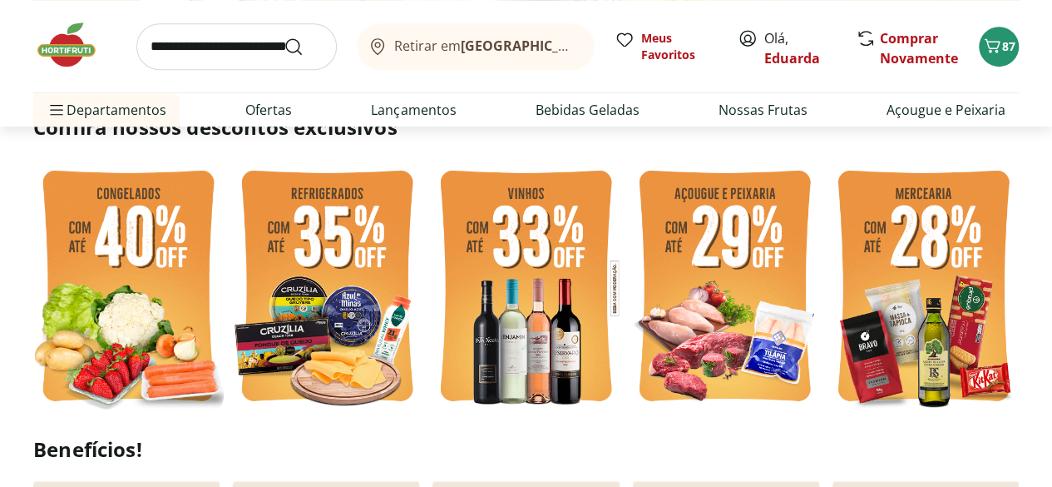
scroll to position [391, 0]
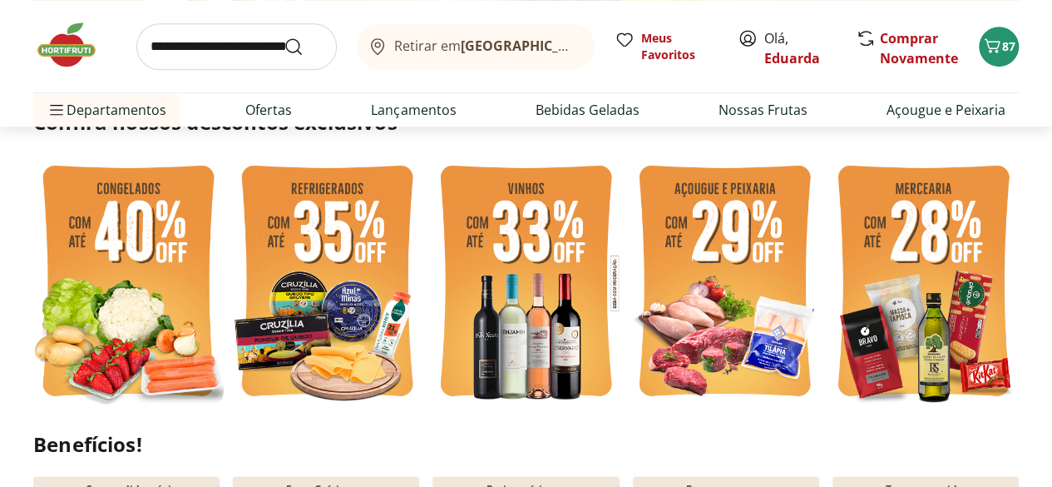
click at [702, 289] on img at bounding box center [725, 283] width 190 height 255
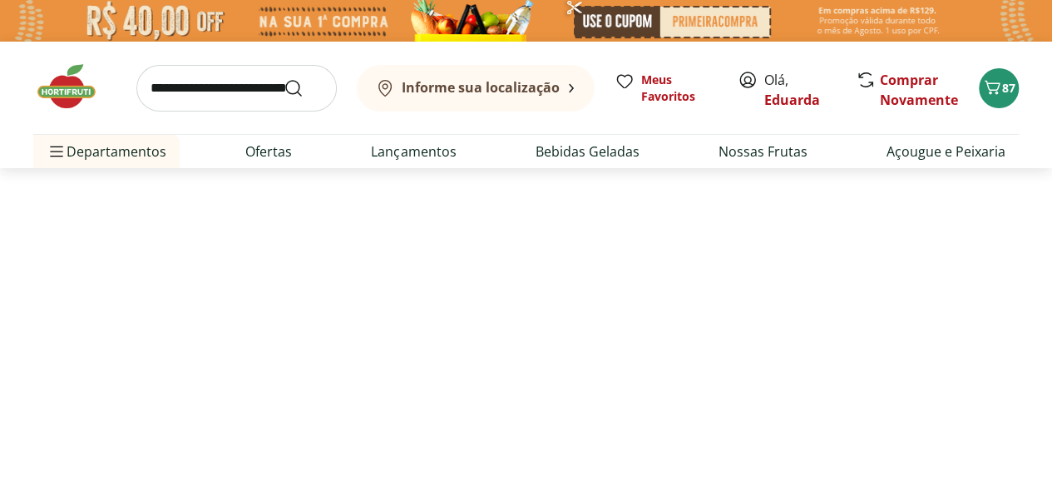
select select "**********"
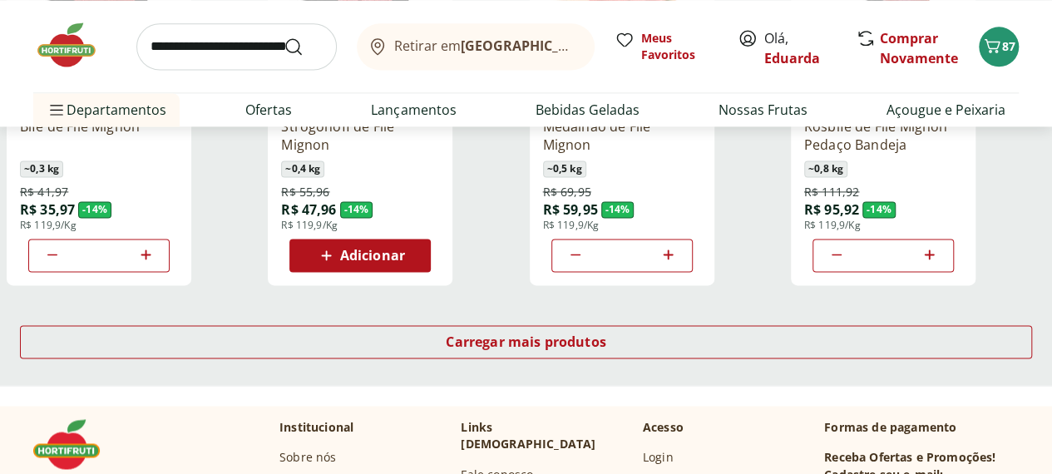
scroll to position [1116, 0]
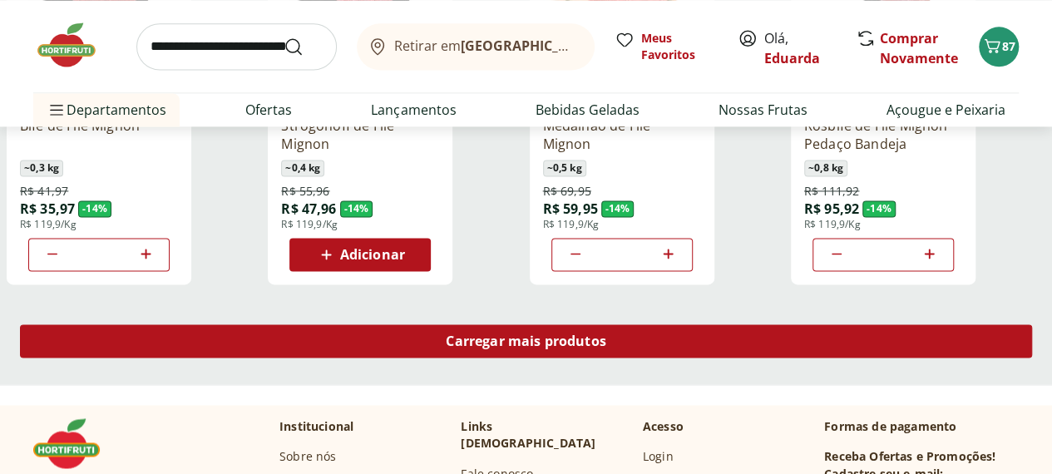
click at [606, 334] on span "Carregar mais produtos" at bounding box center [526, 340] width 161 height 13
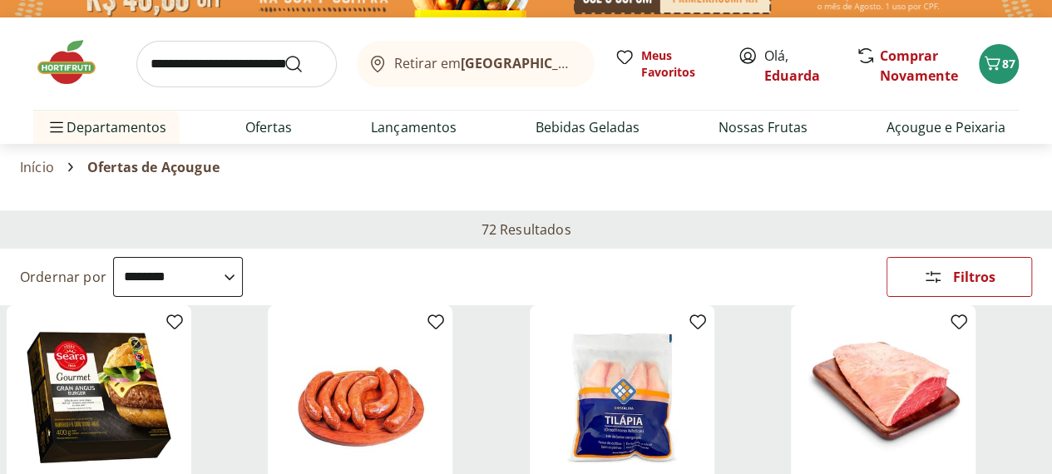
scroll to position [0, 0]
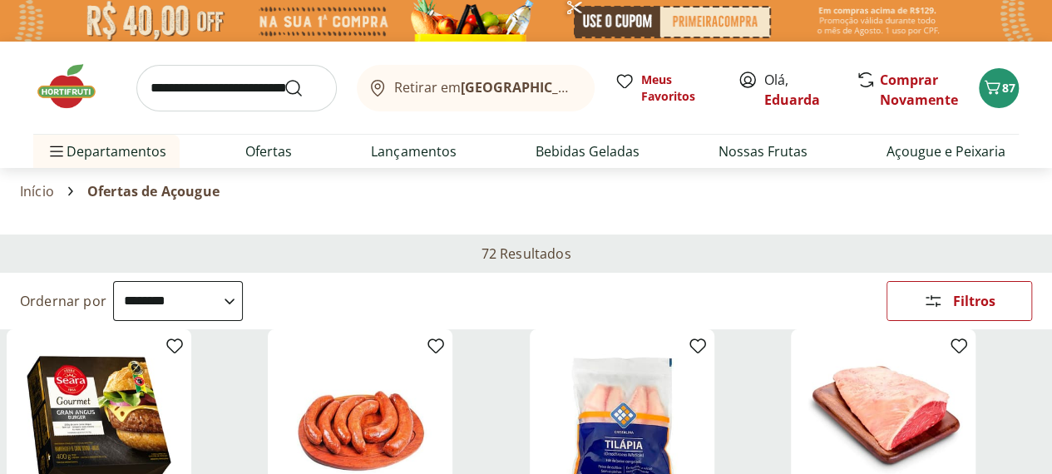
click at [0, 0] on div "Departamento" at bounding box center [0, 0] width 0 height 0
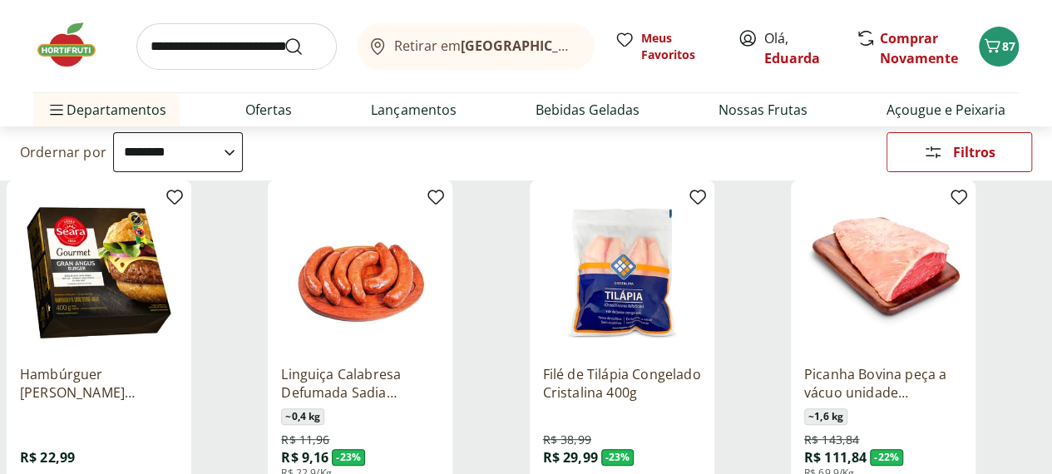
scroll to position [167, 0]
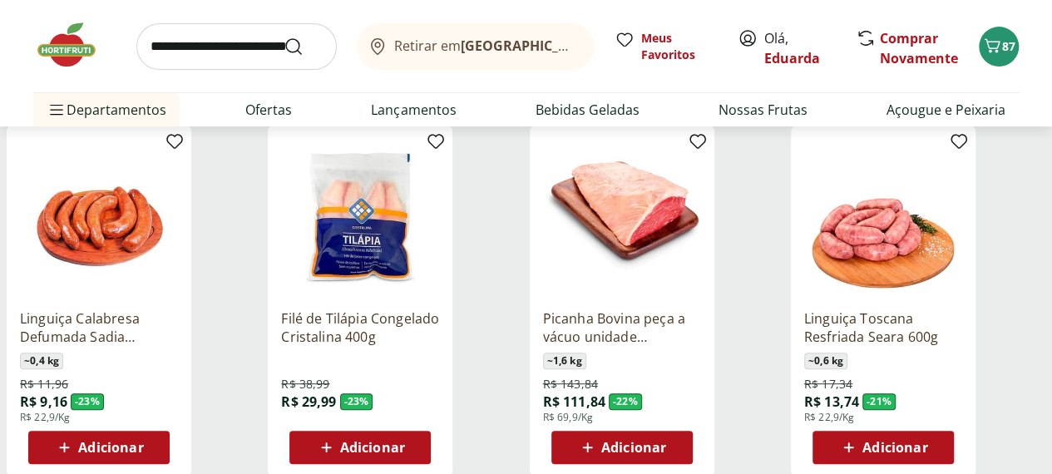
scroll to position [178, 0]
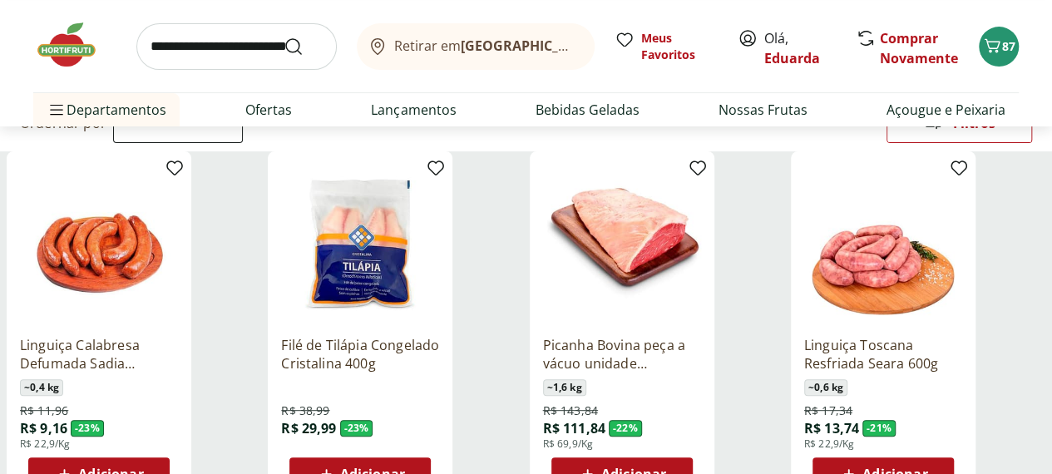
click at [0, 0] on div "Categoria" at bounding box center [0, 0] width 0 height 0
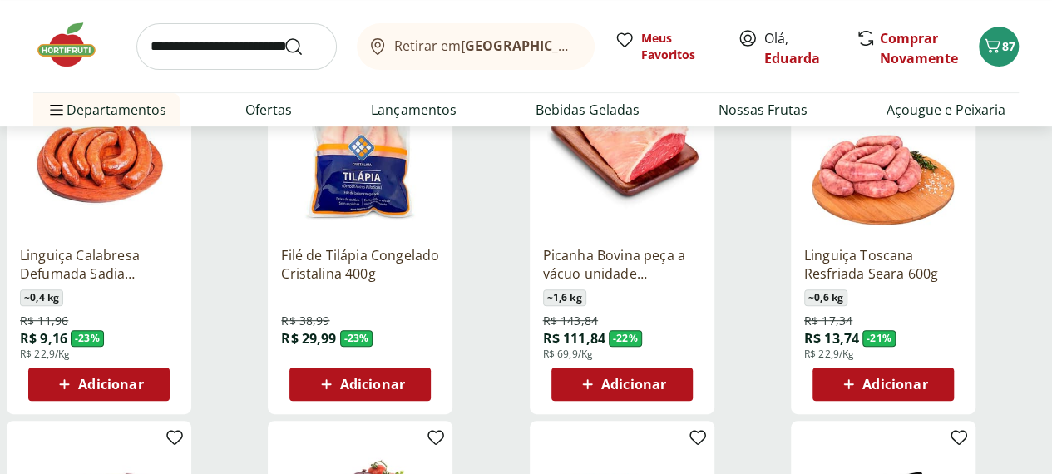
scroll to position [271, 0]
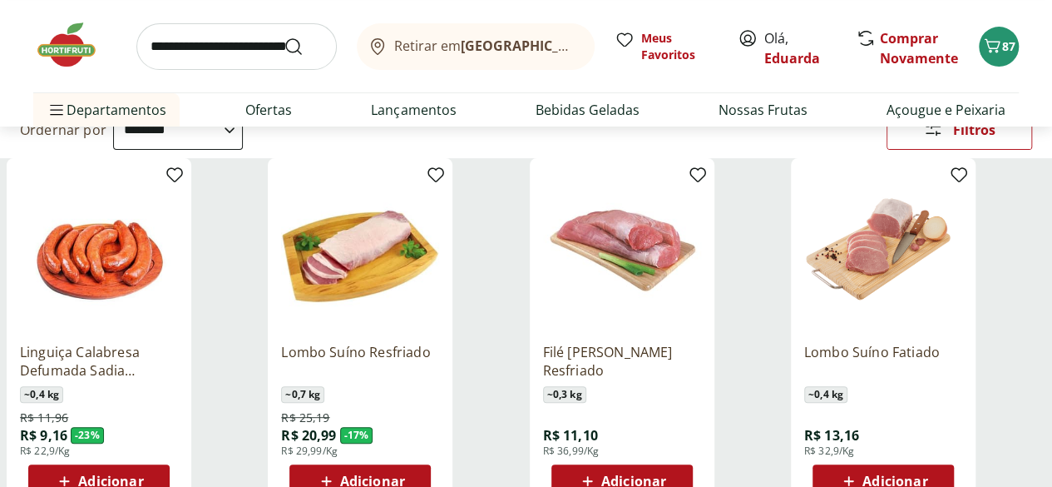
scroll to position [183, 0]
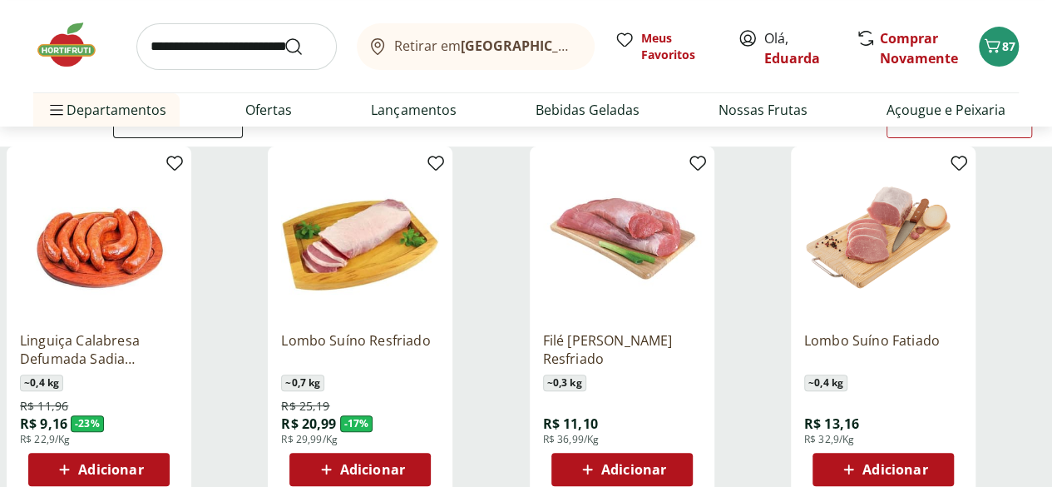
click at [418, 454] on div "Adicionar" at bounding box center [360, 469] width 115 height 30
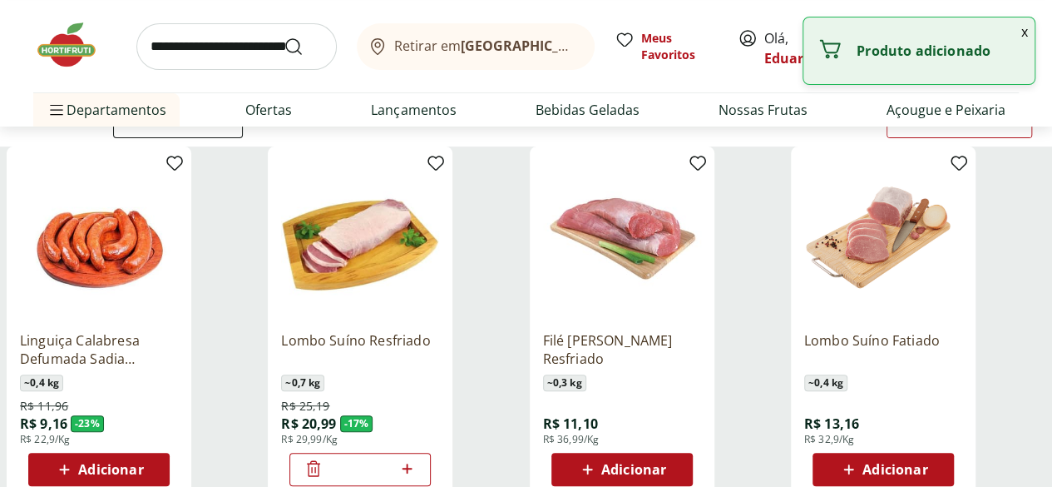
click at [418, 458] on icon at bounding box center [407, 468] width 21 height 20
type input "*"
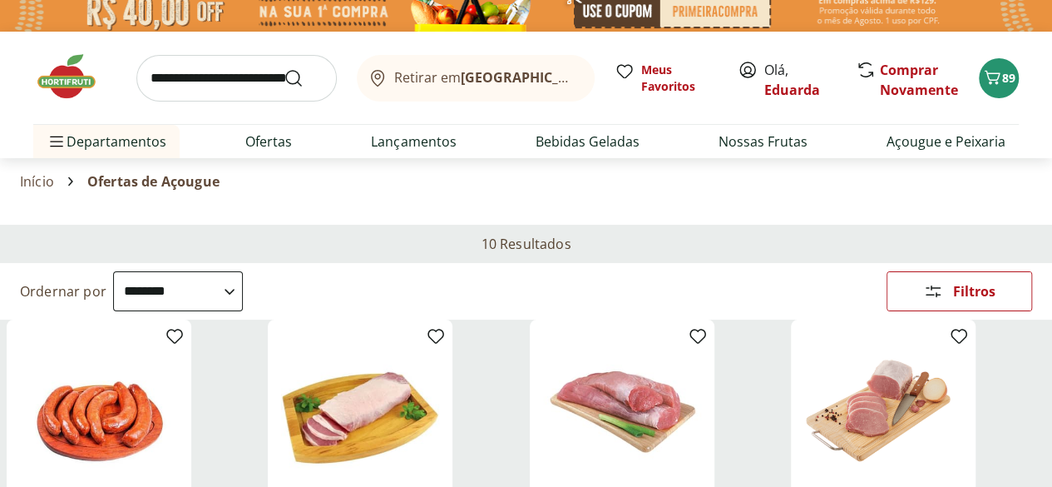
scroll to position [0, 0]
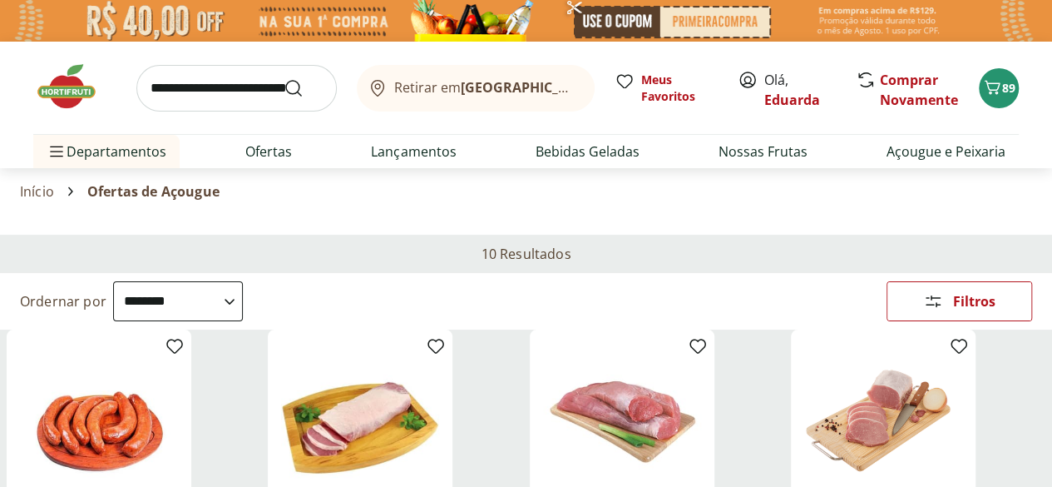
click at [228, 91] on input "search" at bounding box center [236, 88] width 200 height 47
type input "*****"
click at [284, 78] on button "Submit Search" at bounding box center [304, 88] width 40 height 20
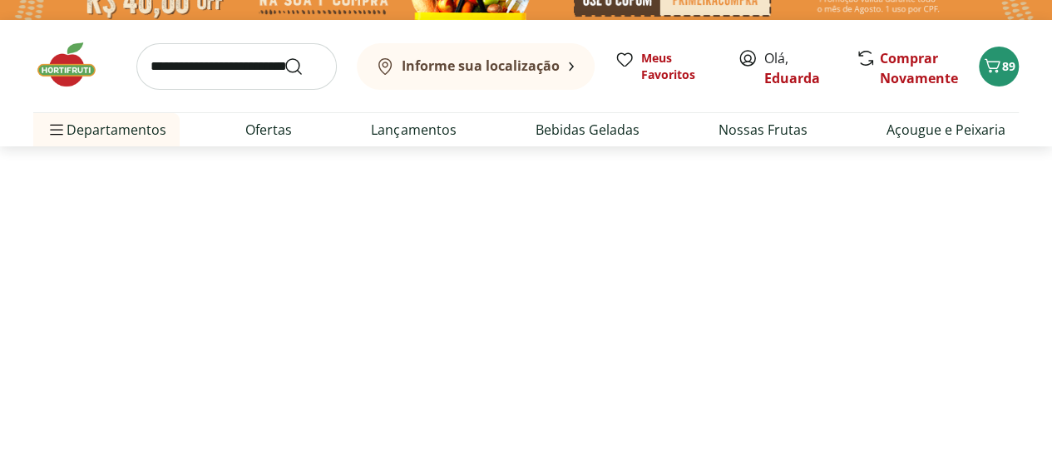
select select "**********"
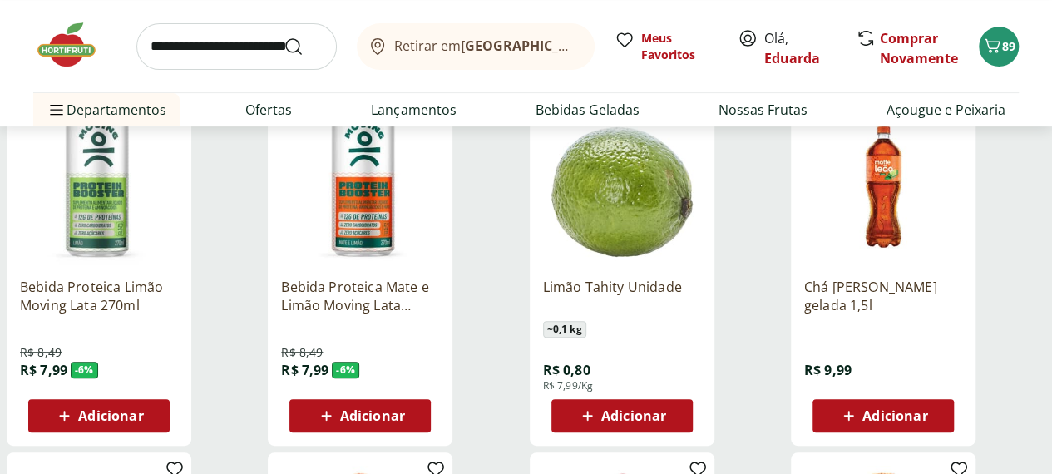
scroll to position [258, 0]
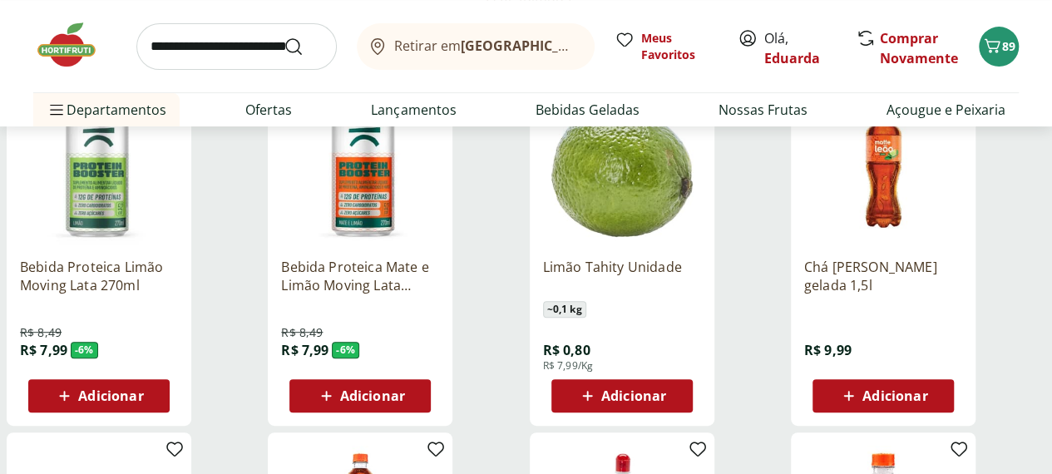
click at [666, 403] on span "Adicionar" at bounding box center [633, 395] width 65 height 13
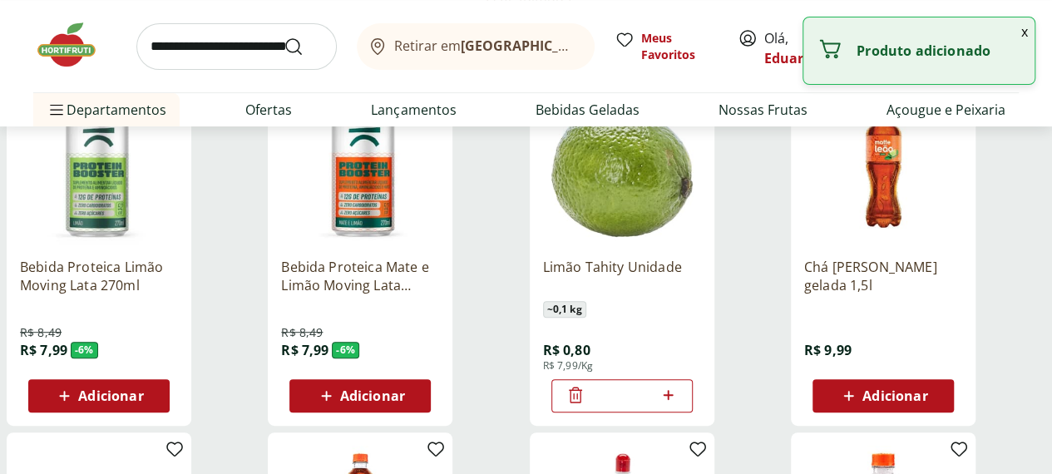
click at [674, 400] on icon at bounding box center [669, 395] width 10 height 10
click at [581, 396] on icon at bounding box center [576, 395] width 10 height 2
type input "*"
click at [586, 404] on icon at bounding box center [576, 395] width 20 height 20
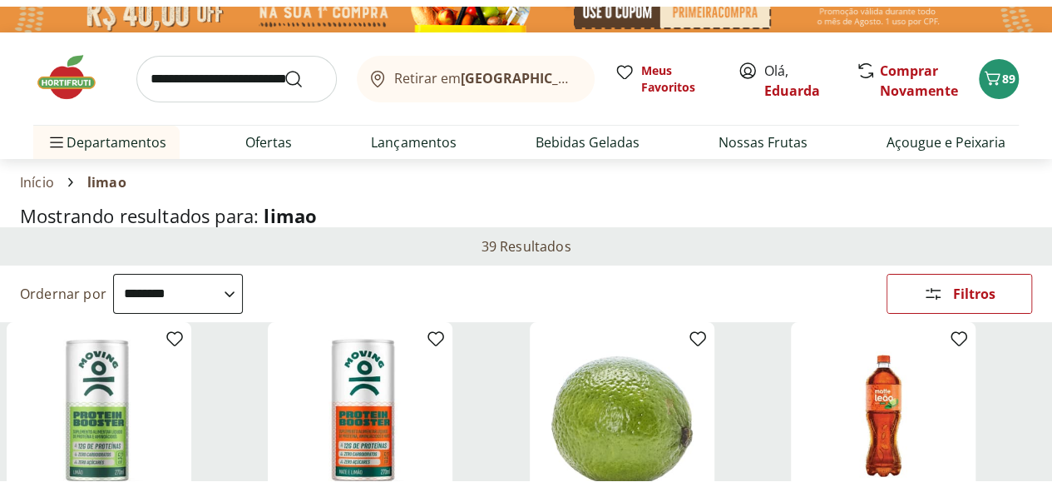
scroll to position [0, 0]
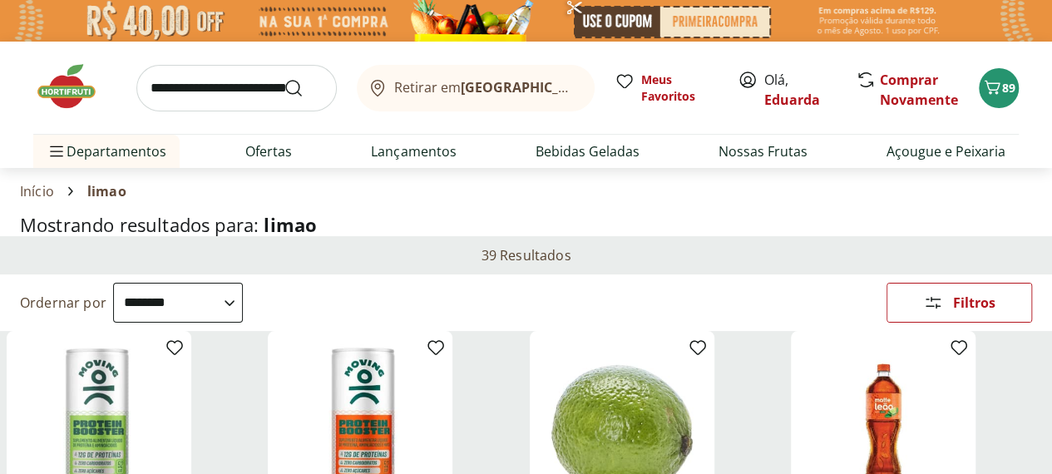
click at [196, 91] on input "search" at bounding box center [236, 88] width 200 height 47
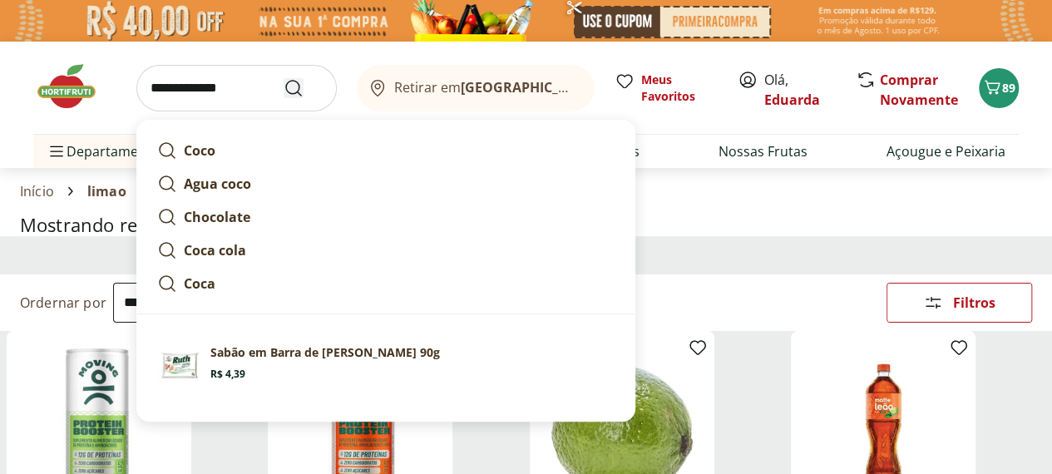
type input "**********"
click at [301, 88] on icon "Submit Search" at bounding box center [294, 88] width 20 height 20
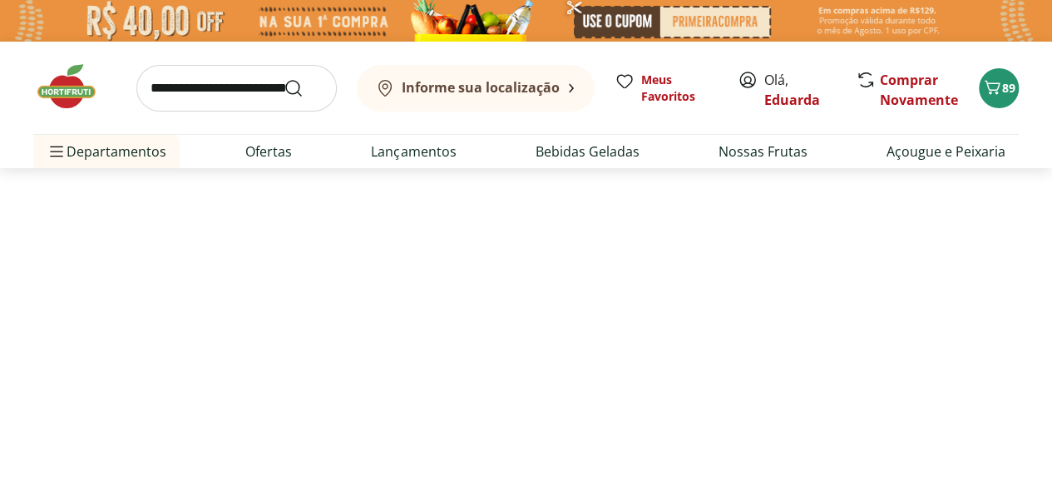
select select "**********"
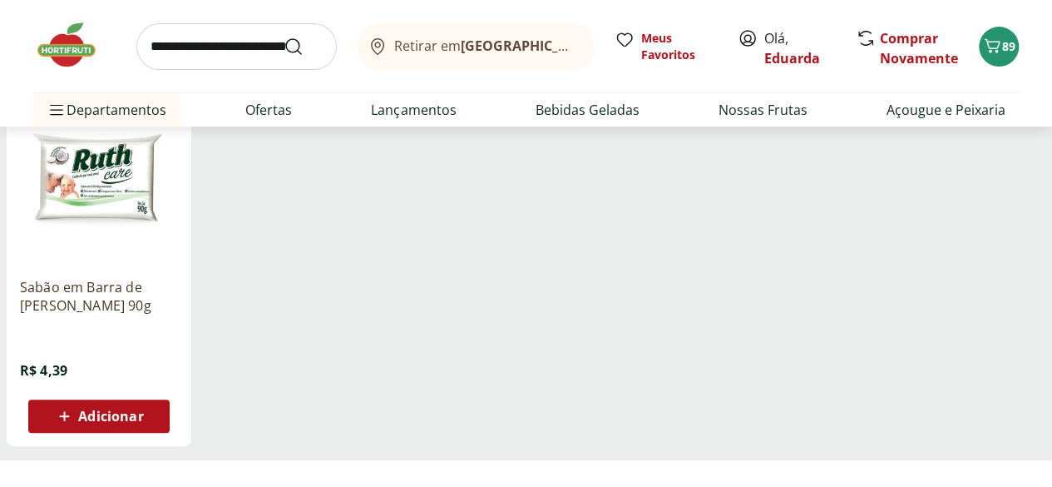
scroll to position [260, 0]
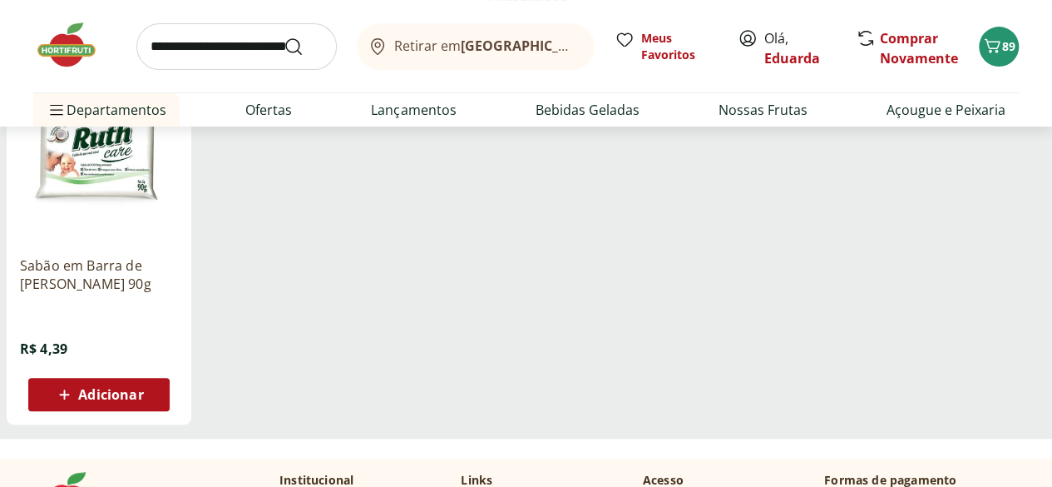
click at [156, 400] on div "Adicionar" at bounding box center [99, 394] width 115 height 30
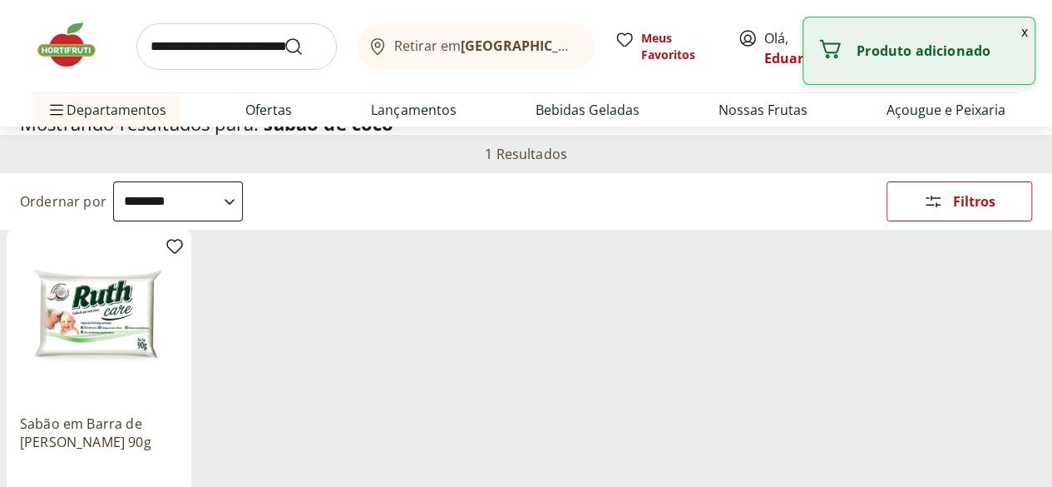
scroll to position [0, 0]
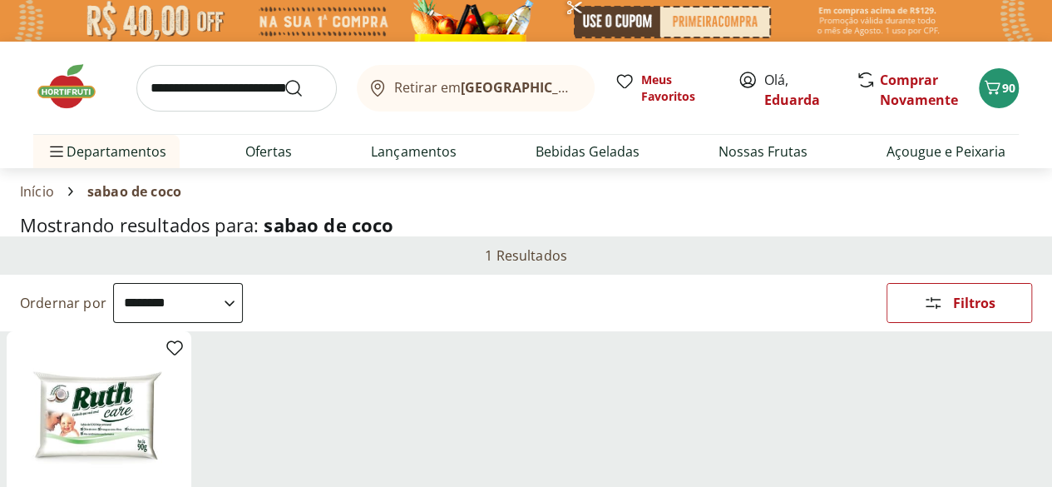
click at [190, 96] on input "search" at bounding box center [236, 88] width 200 height 47
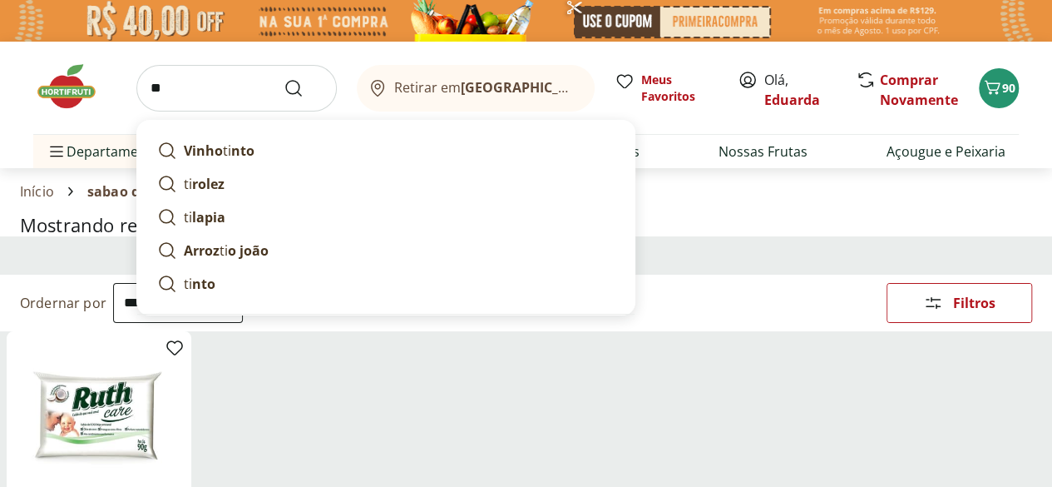
type input "*"
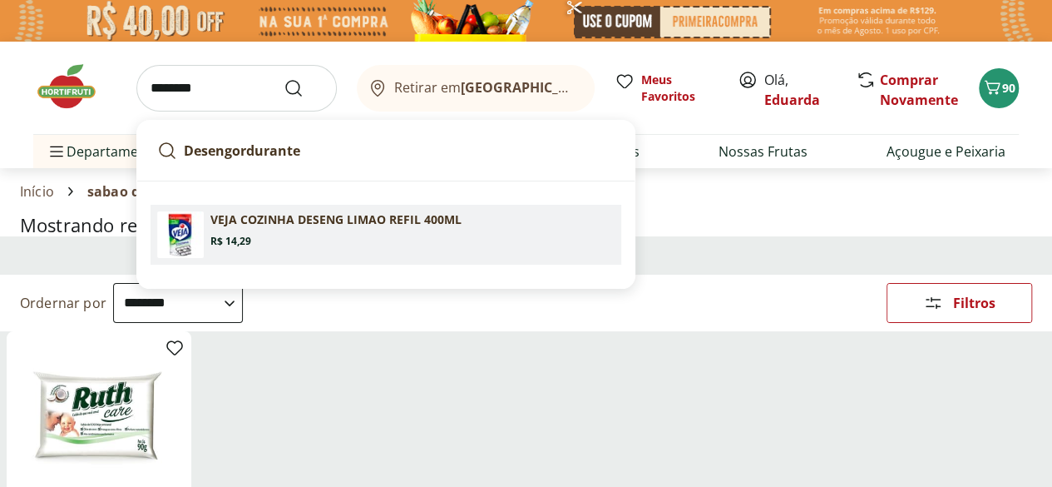
click at [226, 214] on p "VEJA COZINHA DESENG LIMAO REFIL 400ML" at bounding box center [335, 219] width 251 height 17
type input "**********"
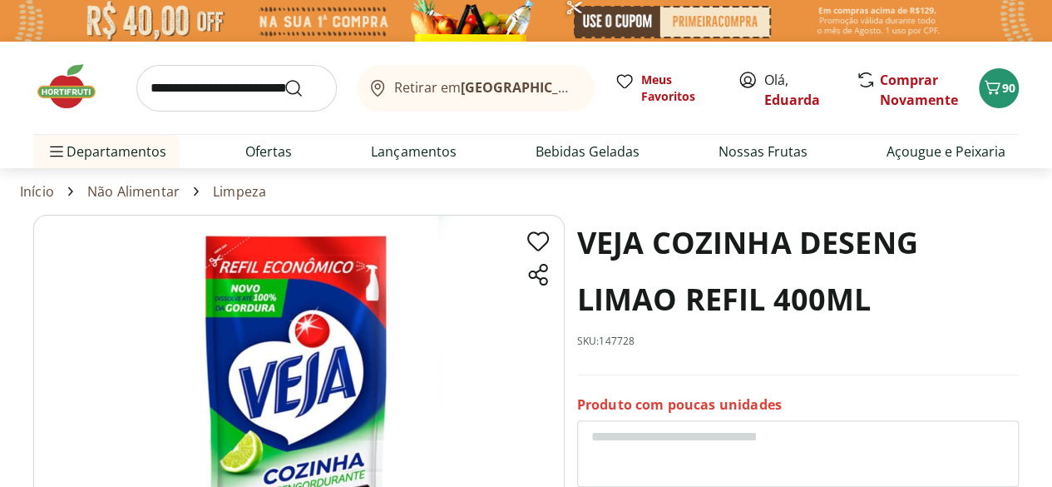
click at [235, 192] on link "Limpeza" at bounding box center [239, 191] width 53 height 15
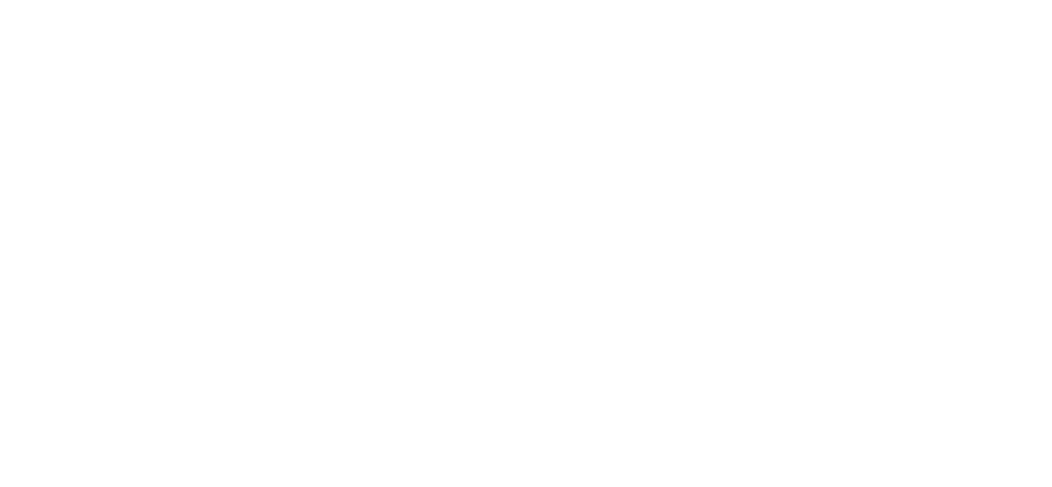
select select "**********"
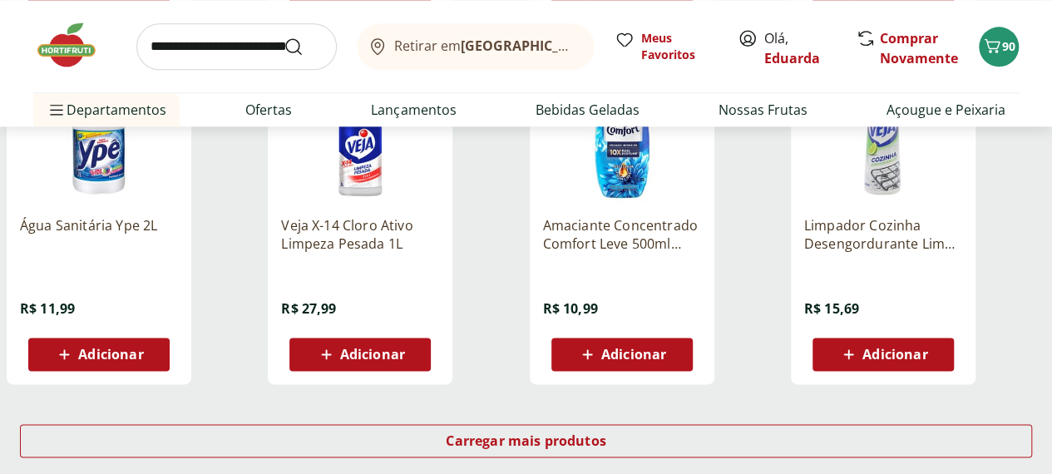
scroll to position [1019, 7]
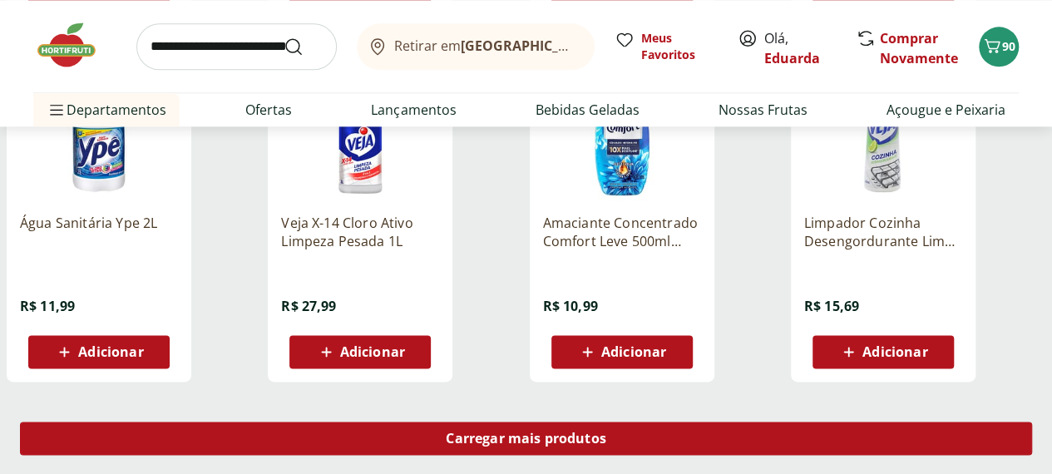
click at [606, 432] on span "Carregar mais produtos" at bounding box center [526, 438] width 161 height 13
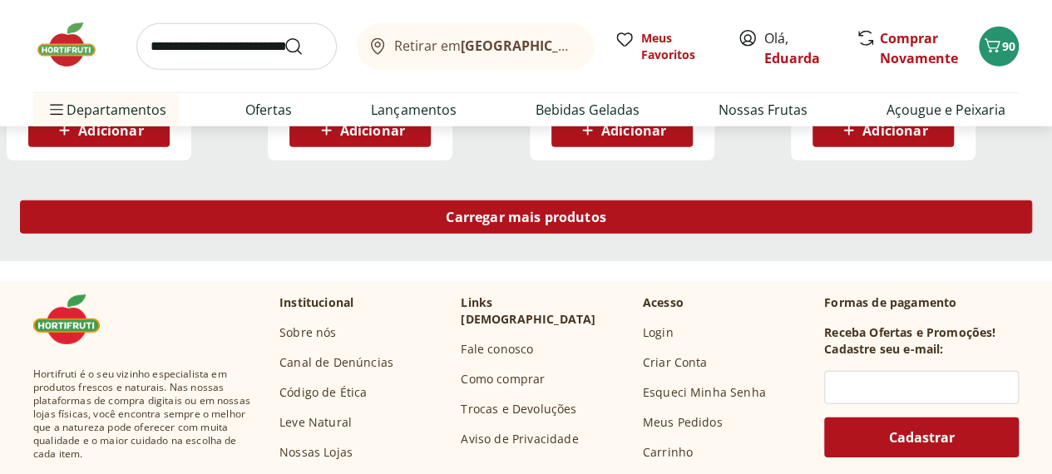
scroll to position [2327, 7]
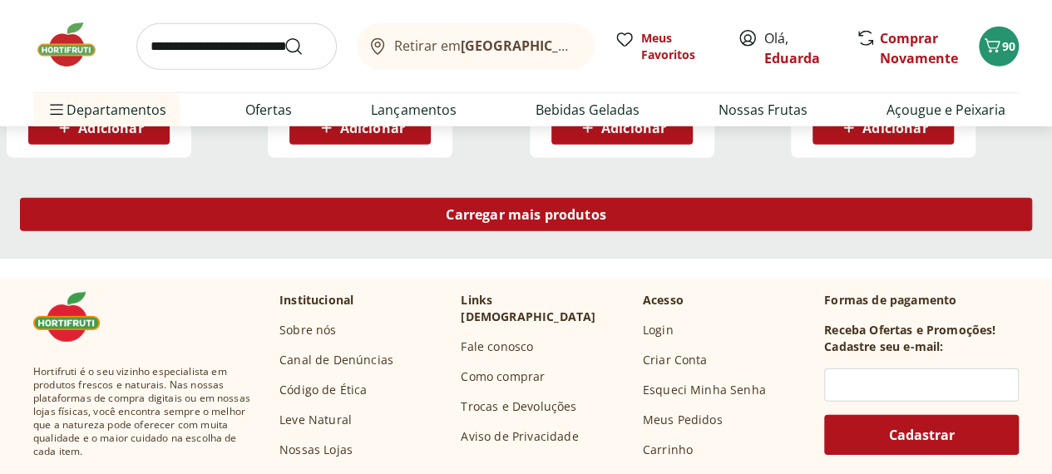
click at [606, 208] on span "Carregar mais produtos" at bounding box center [526, 214] width 161 height 13
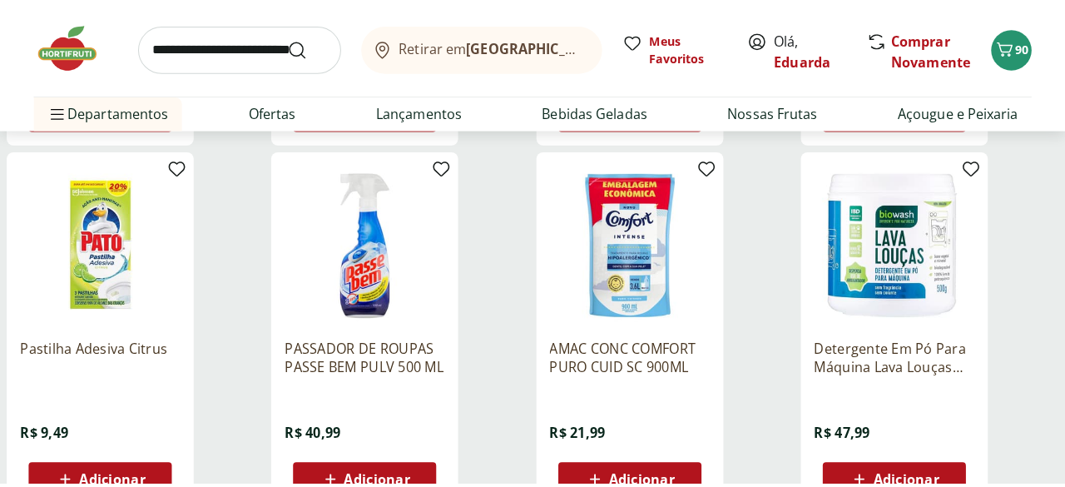
scroll to position [3077, 7]
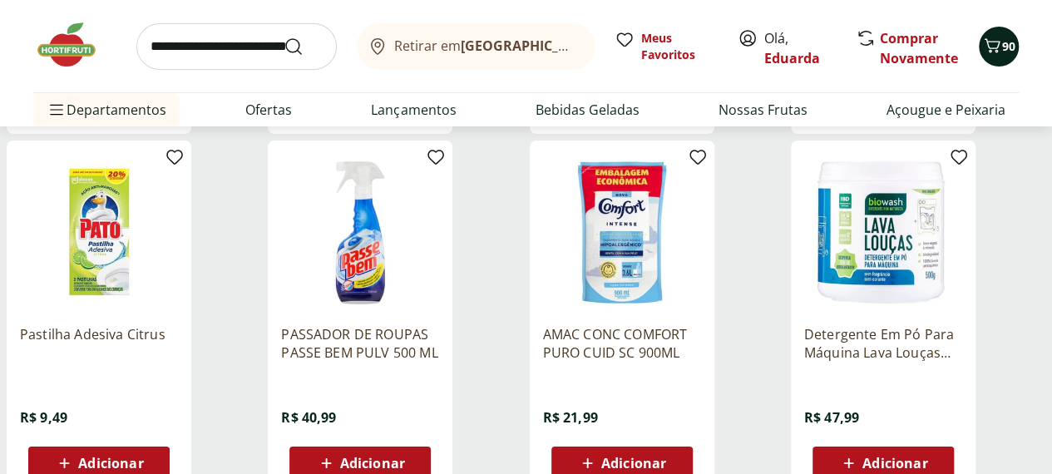
click at [1006, 45] on span "90" at bounding box center [1008, 46] width 13 height 16
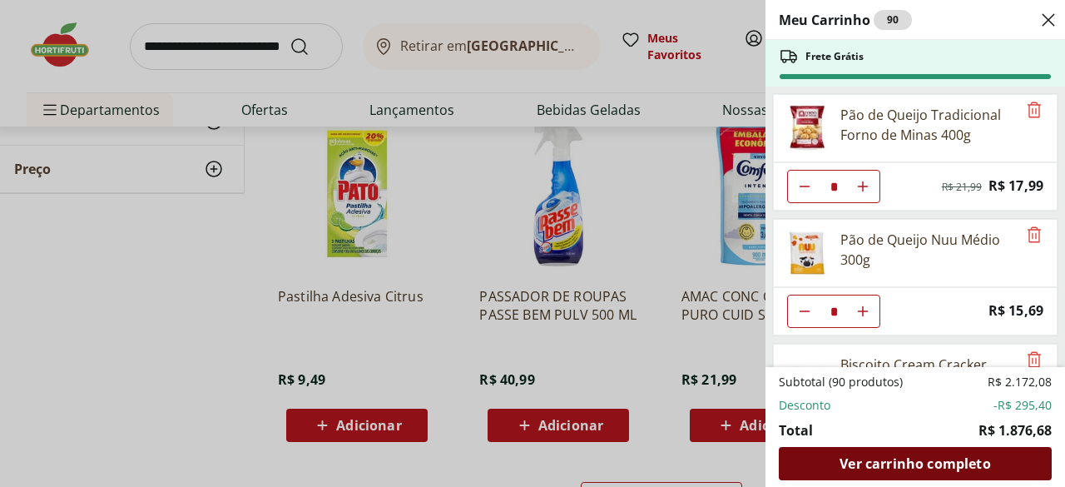
click at [937, 465] on span "Ver carrinho completo" at bounding box center [914, 463] width 151 height 13
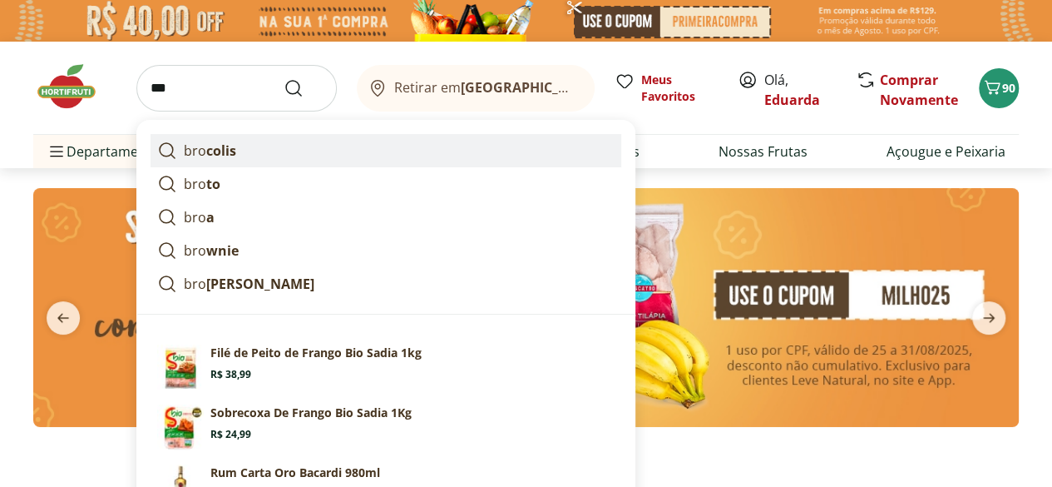
click at [214, 160] on p "bro colis" at bounding box center [210, 151] width 52 height 20
type input "********"
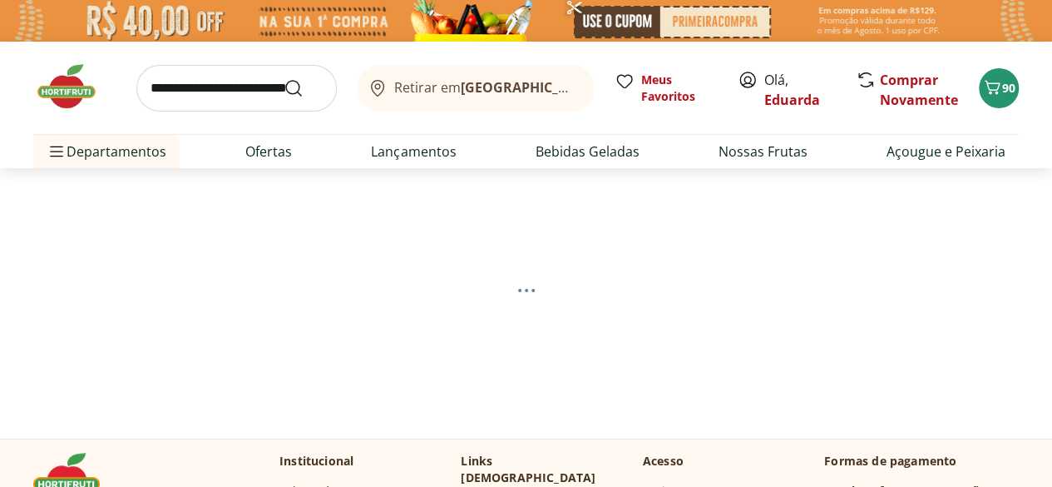
select select "**********"
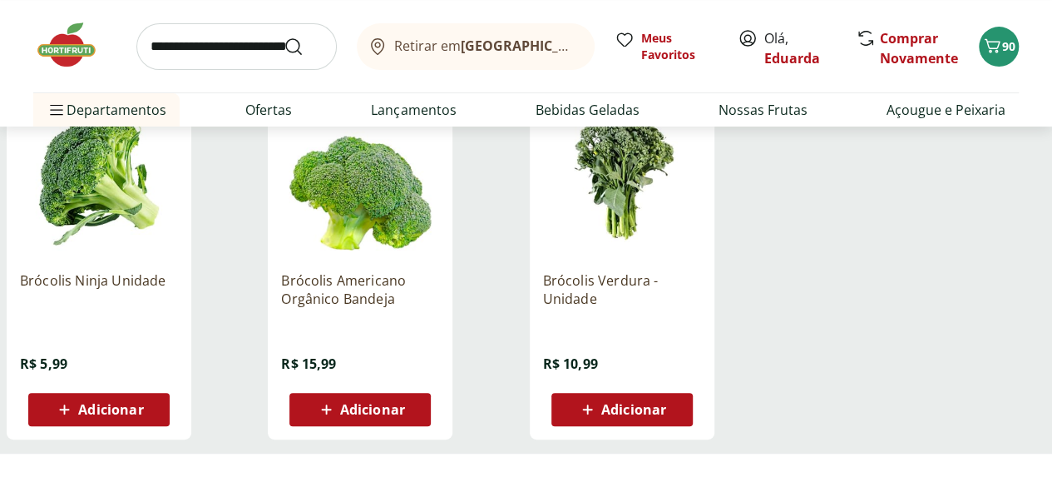
scroll to position [250, 0]
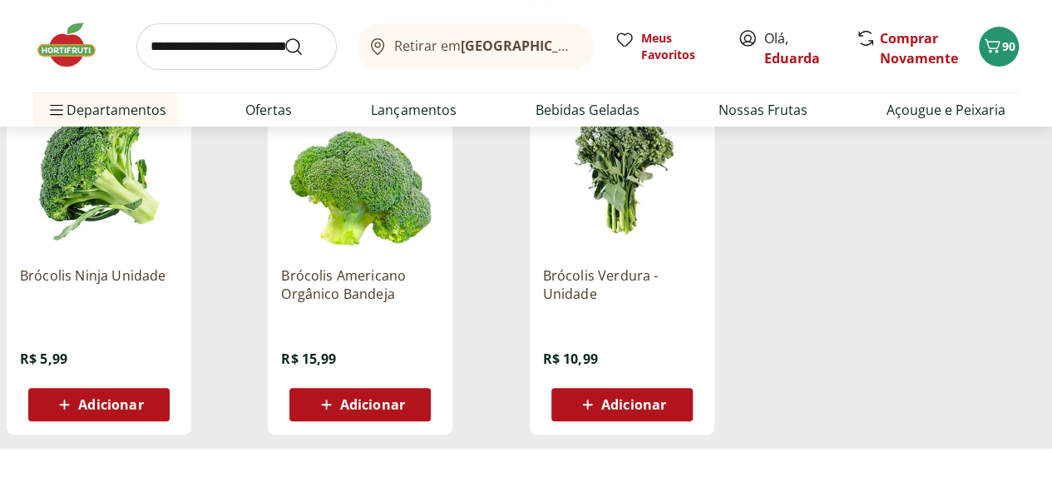
click at [156, 409] on div "Adicionar" at bounding box center [99, 404] width 115 height 30
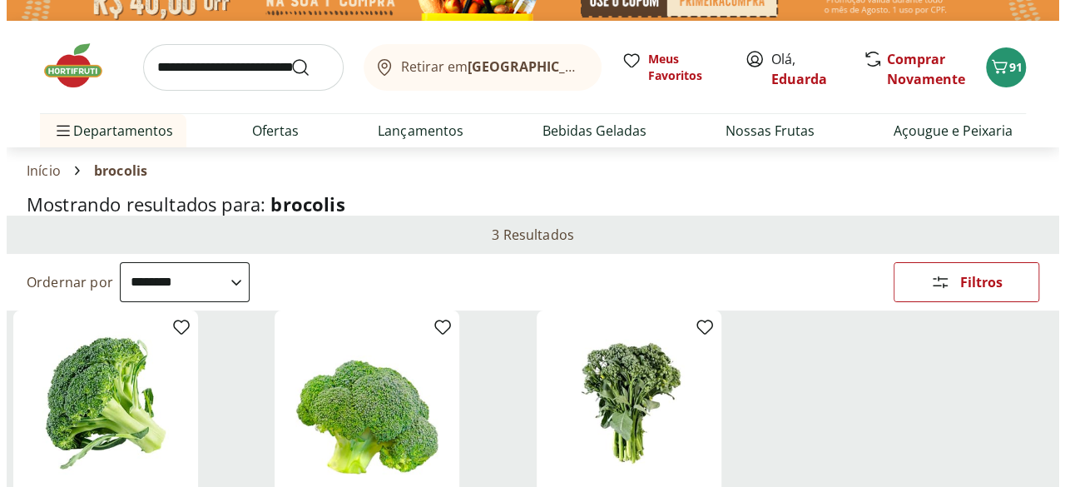
scroll to position [0, 0]
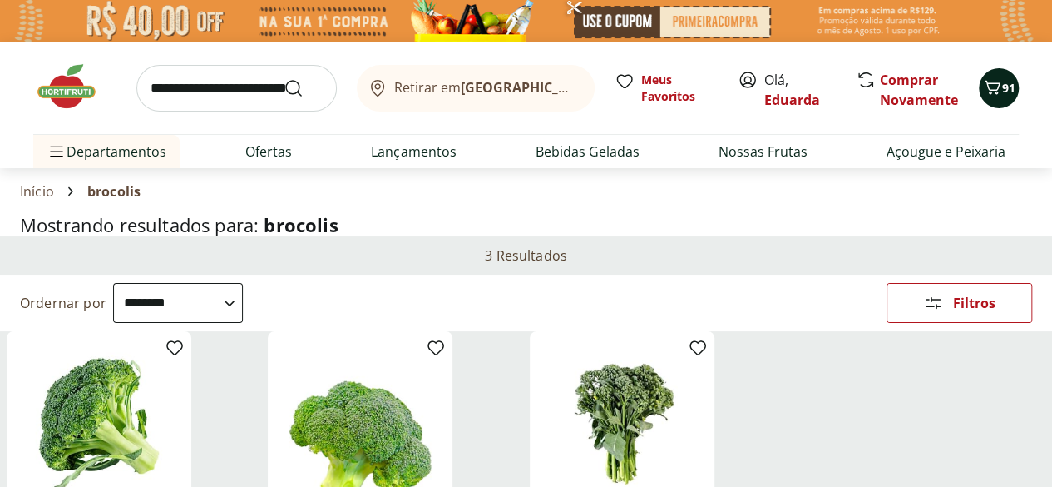
click at [1003, 88] on span "91" at bounding box center [1008, 88] width 13 height 16
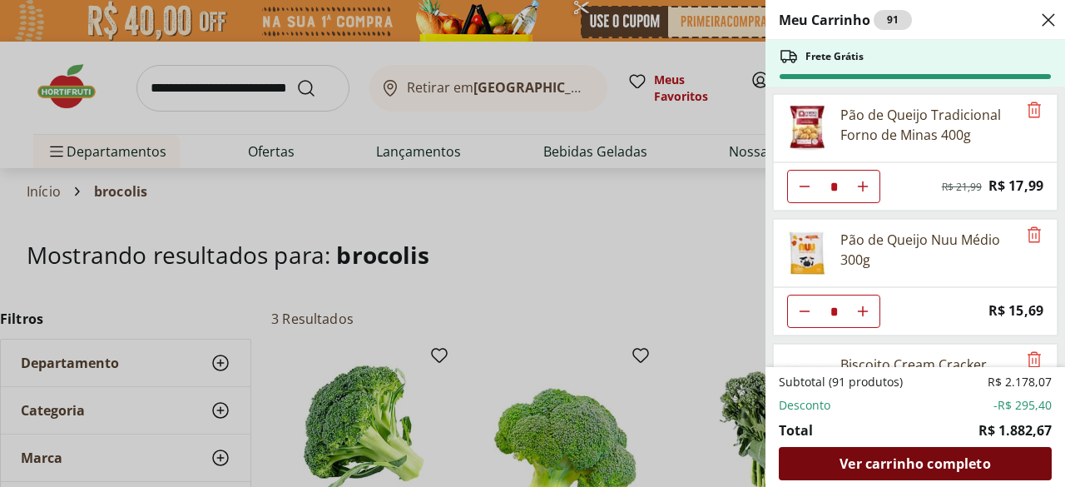
click at [901, 464] on span "Ver carrinho completo" at bounding box center [914, 463] width 151 height 13
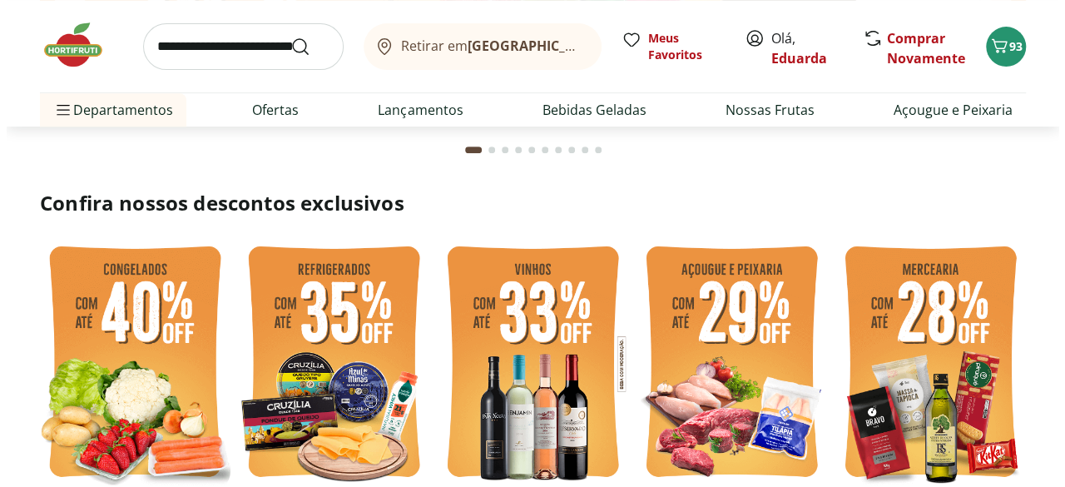
scroll to position [344, 0]
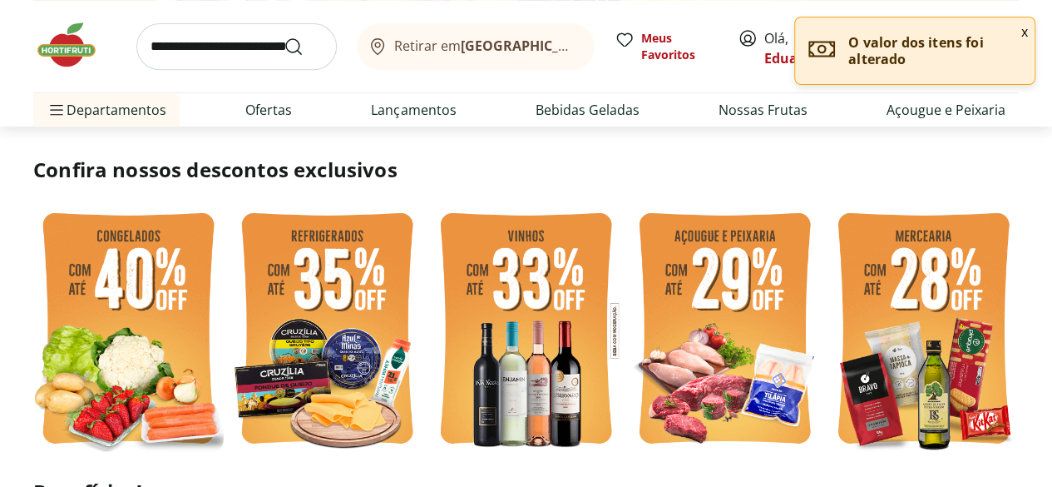
click at [1021, 32] on button "x" at bounding box center [1025, 31] width 20 height 28
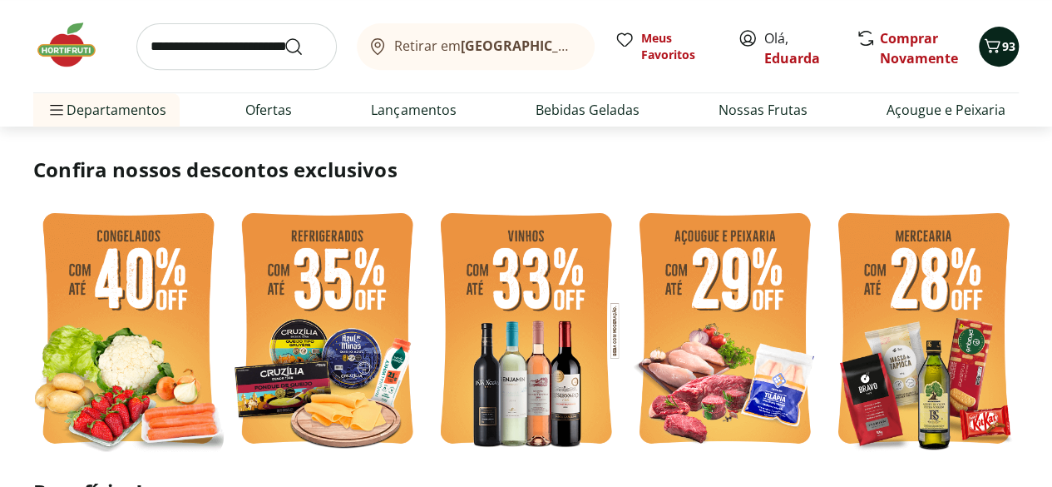
click at [998, 34] on div "93" at bounding box center [998, 46] width 13 height 27
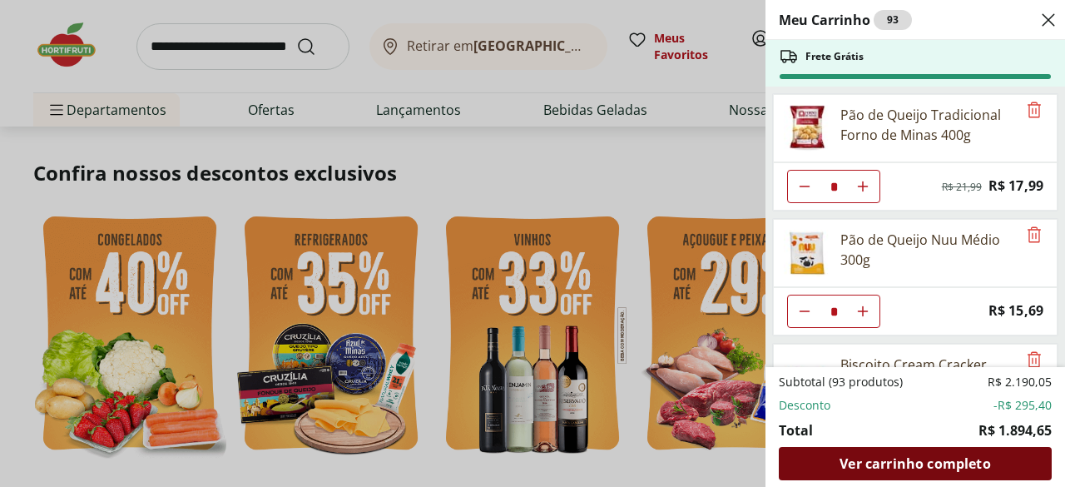
click at [949, 463] on span "Ver carrinho completo" at bounding box center [914, 463] width 151 height 13
